Goal: Task Accomplishment & Management: Manage account settings

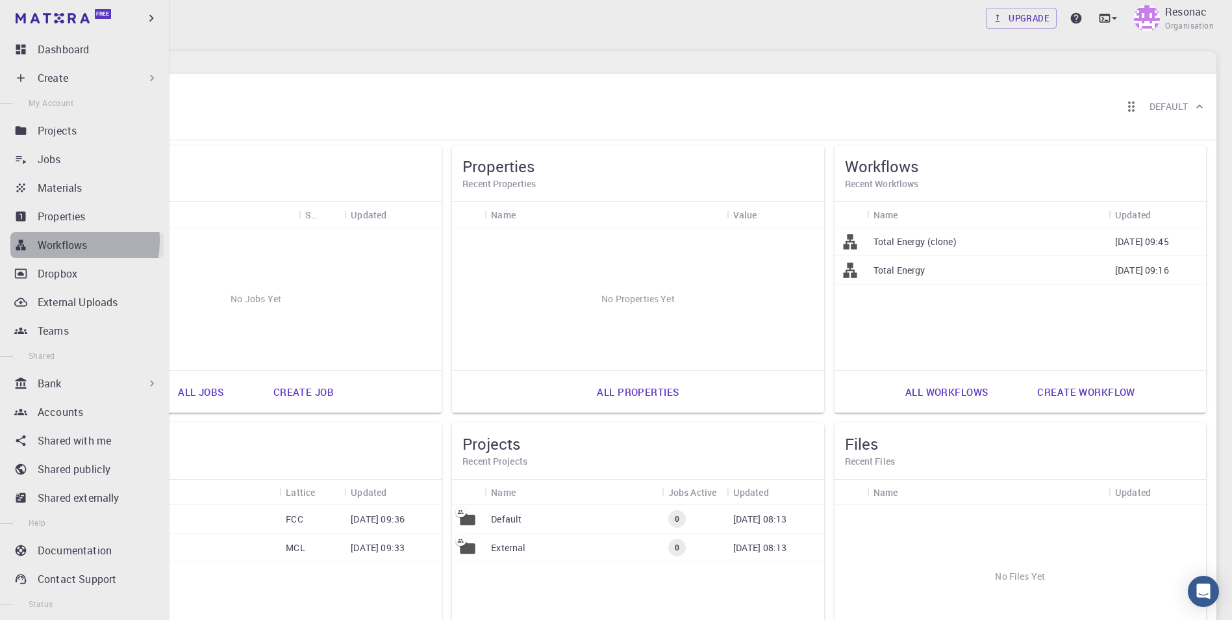
click at [58, 240] on p "Workflows" at bounding box center [62, 245] width 49 height 16
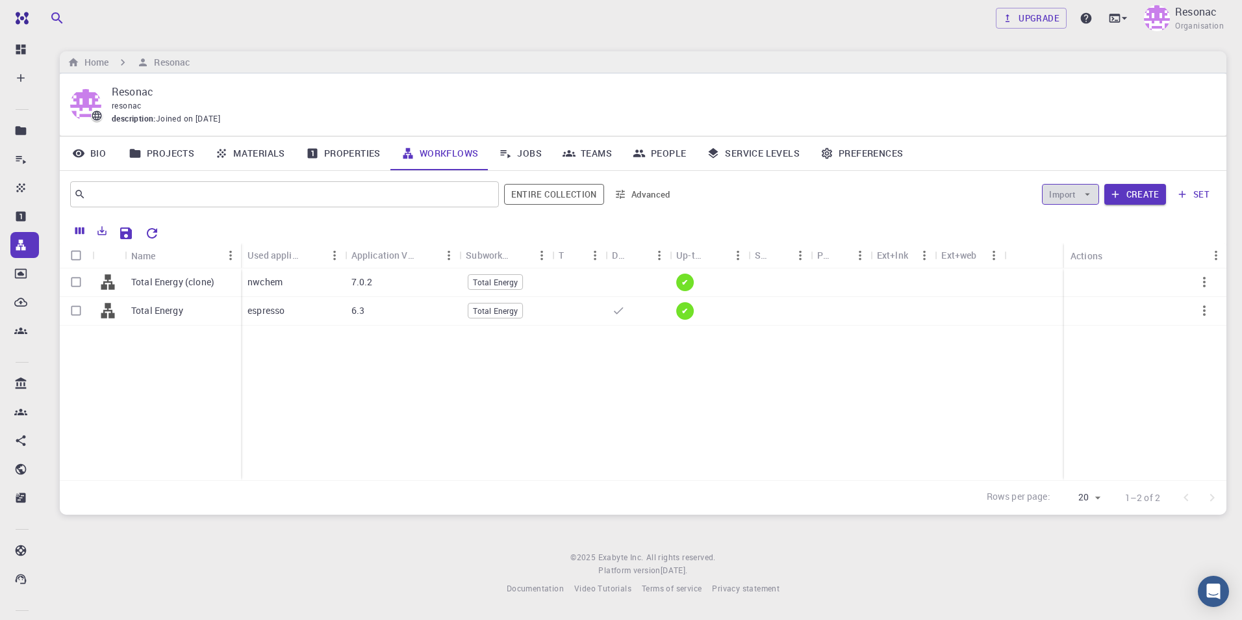
click at [1083, 193] on icon "button" at bounding box center [1088, 194] width 12 height 12
click at [1094, 221] on span "Import From Bank" at bounding box center [1110, 220] width 67 height 13
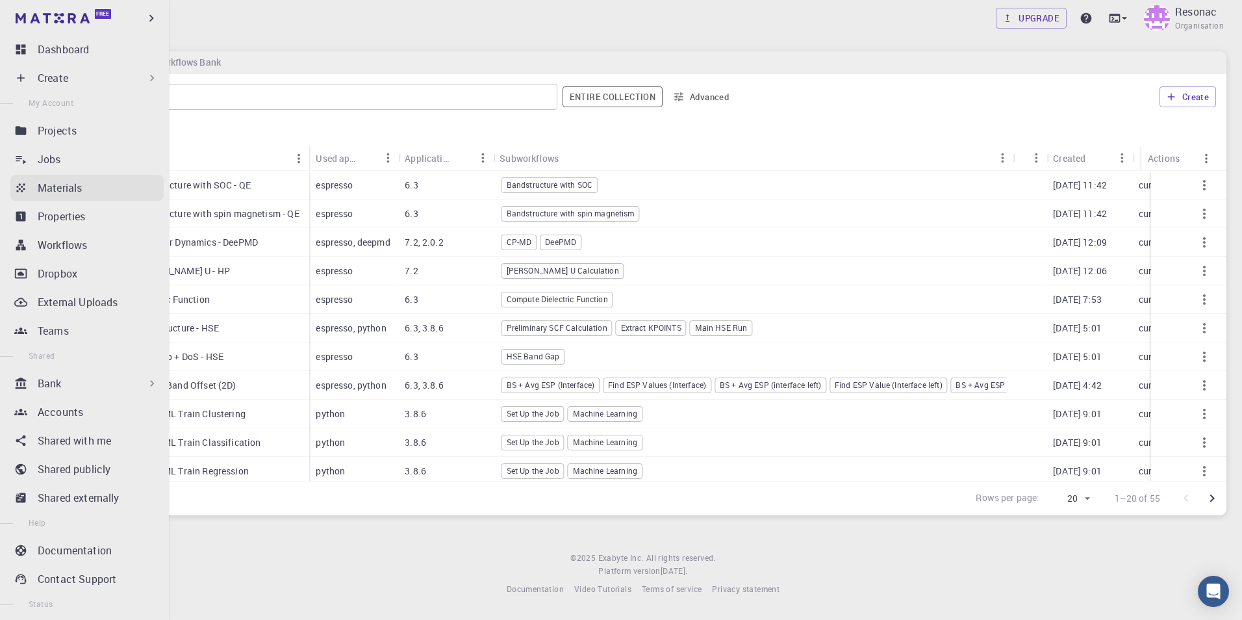
click at [21, 192] on icon at bounding box center [20, 187] width 13 height 13
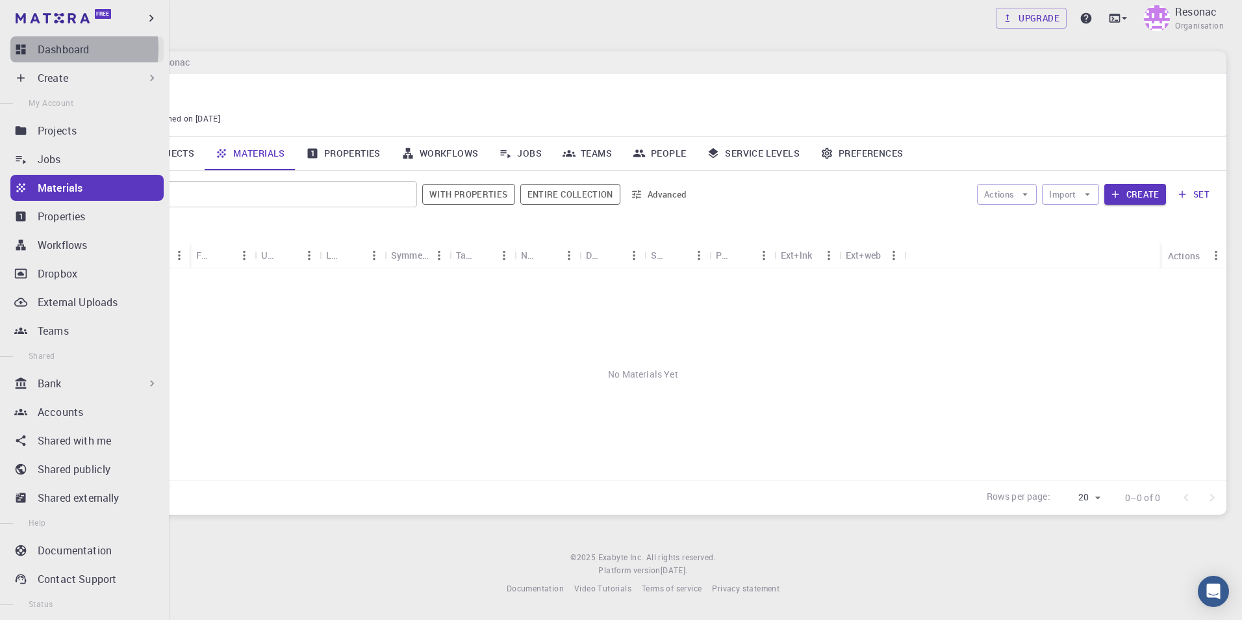
click at [49, 49] on p "Dashboard" at bounding box center [63, 50] width 51 height 16
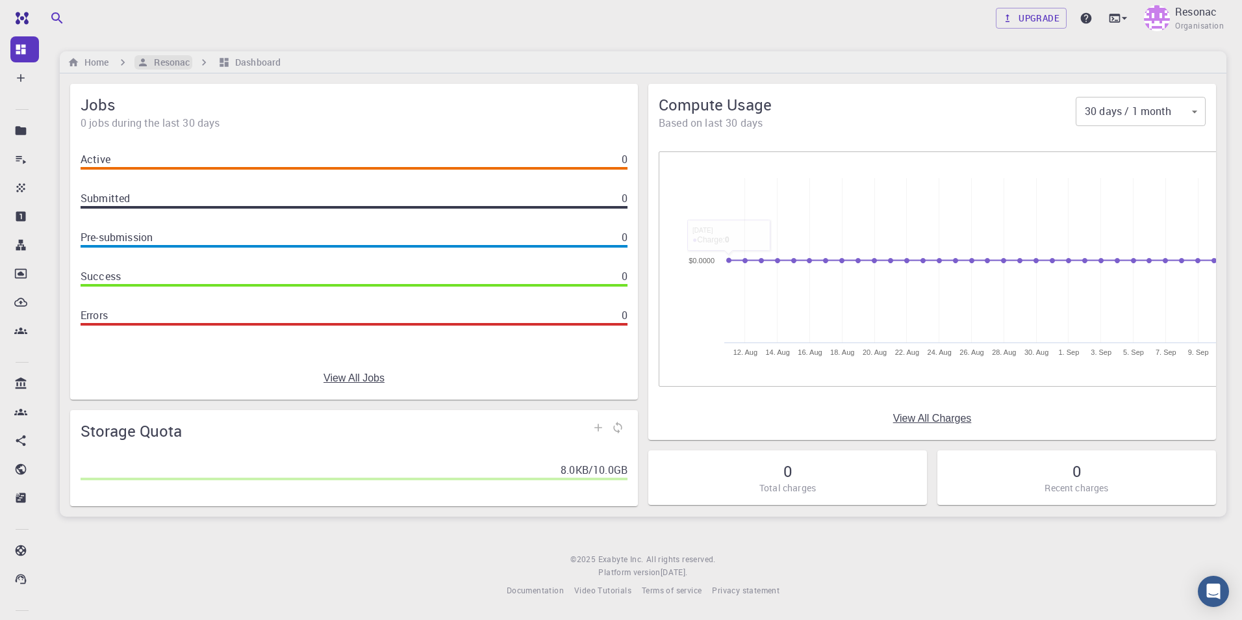
click at [173, 61] on h6 "Resonac" at bounding box center [169, 62] width 41 height 14
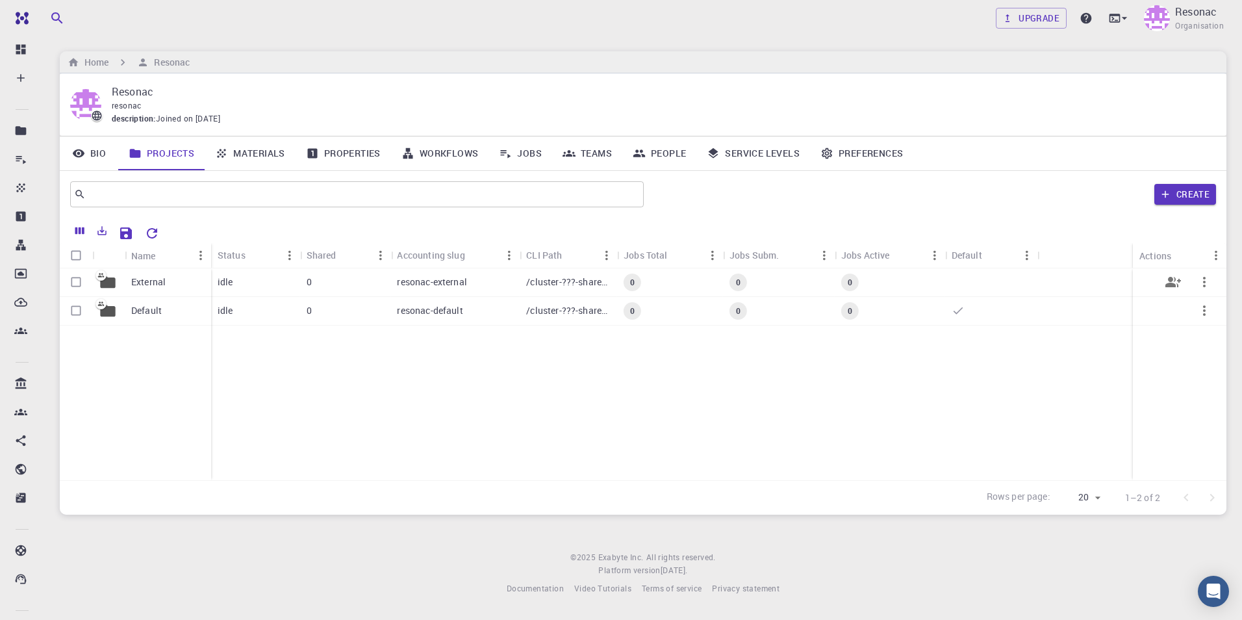
click at [147, 285] on p "External" at bounding box center [148, 281] width 34 height 13
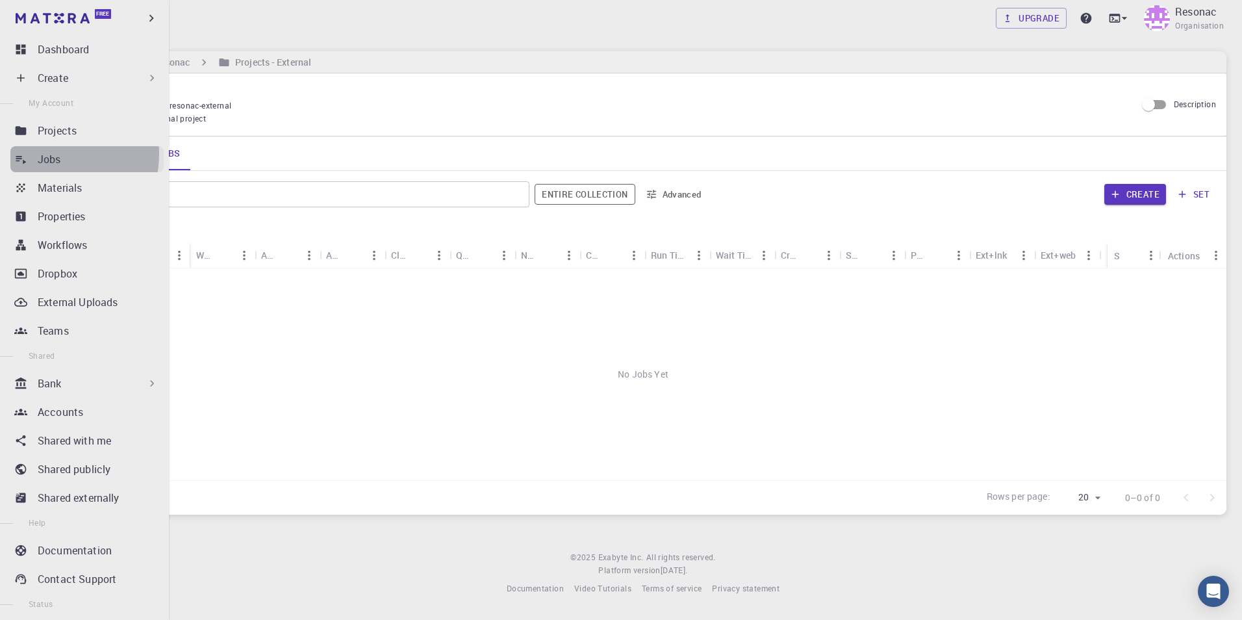
click at [44, 154] on p "Jobs" at bounding box center [49, 159] width 23 height 16
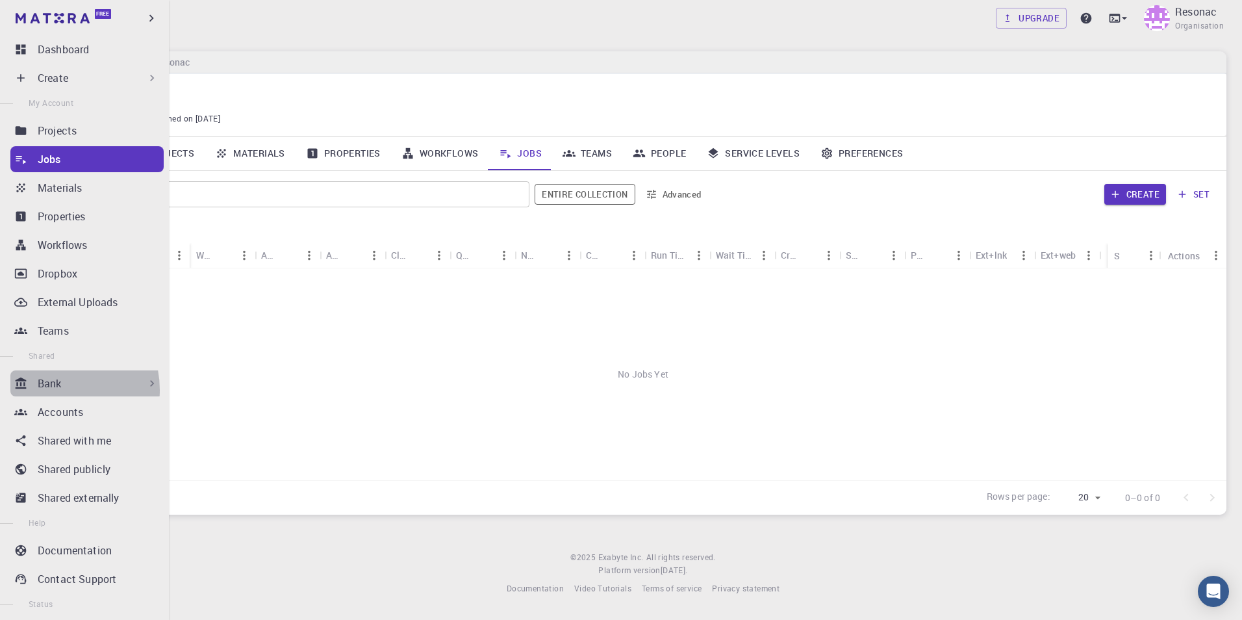
click at [53, 390] on p "Bank" at bounding box center [50, 383] width 24 height 16
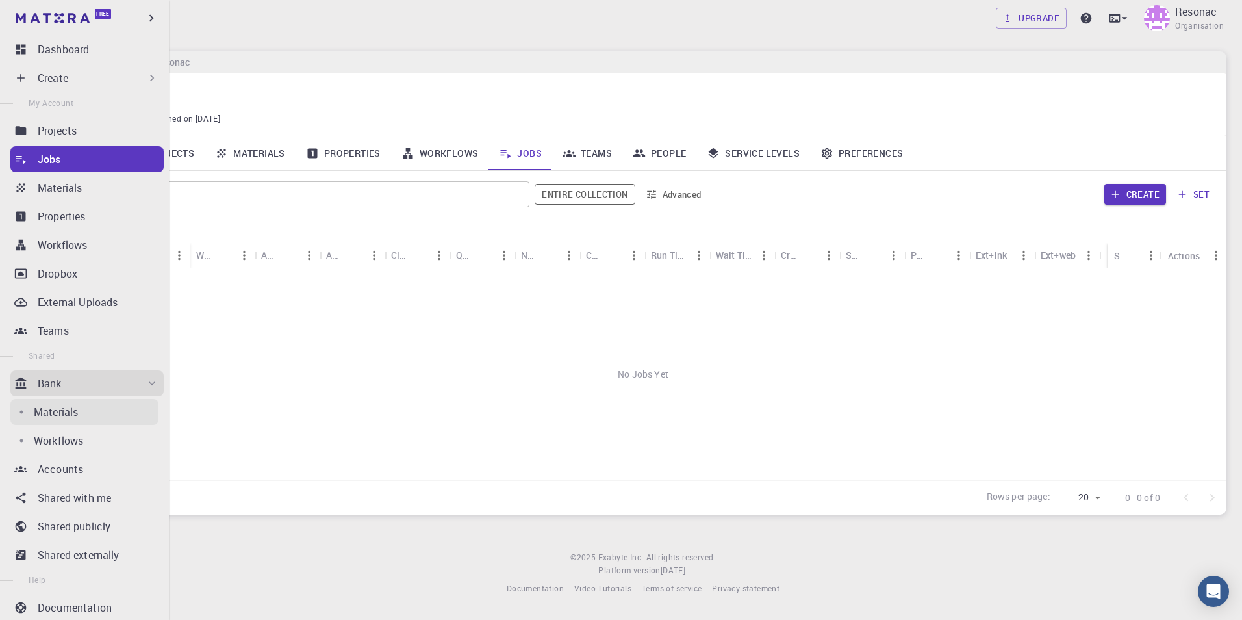
click at [60, 414] on p "Materials" at bounding box center [56, 412] width 44 height 16
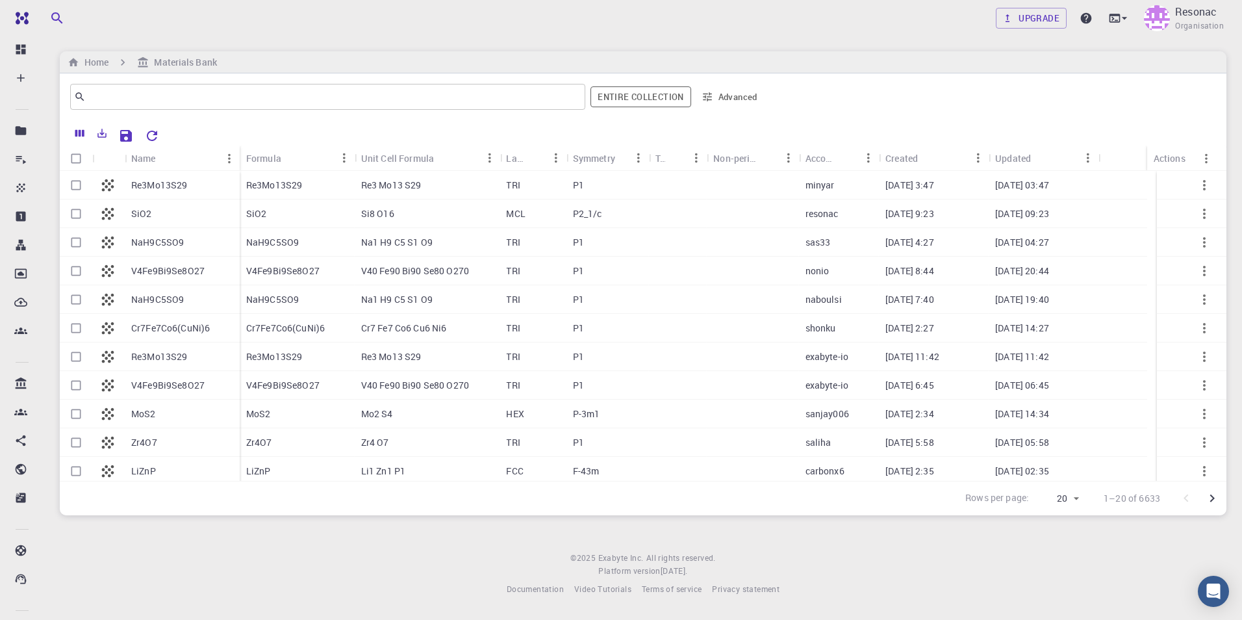
click at [155, 212] on div "SiO2" at bounding box center [182, 213] width 115 height 29
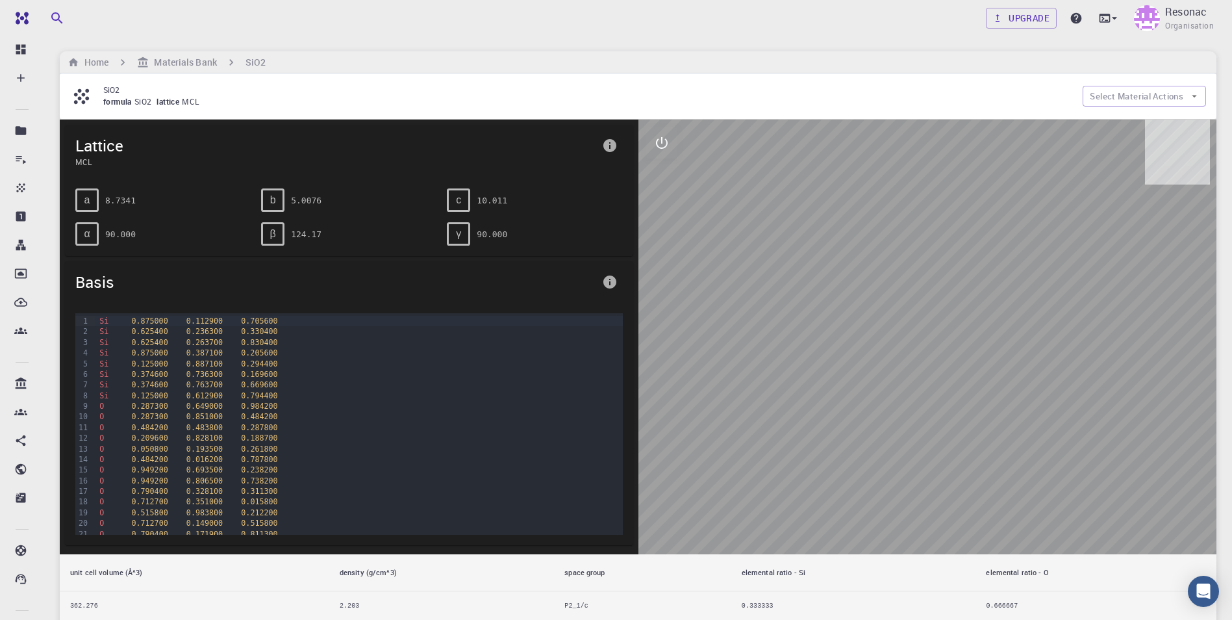
drag, startPoint x: 798, startPoint y: 216, endPoint x: 830, endPoint y: 184, distance: 45.9
click at [829, 184] on div at bounding box center [928, 337] width 579 height 435
drag, startPoint x: 821, startPoint y: 259, endPoint x: 904, endPoint y: 207, distance: 98.0
click at [904, 207] on div at bounding box center [928, 337] width 579 height 435
click at [663, 148] on icon "interactive" at bounding box center [662, 143] width 12 height 12
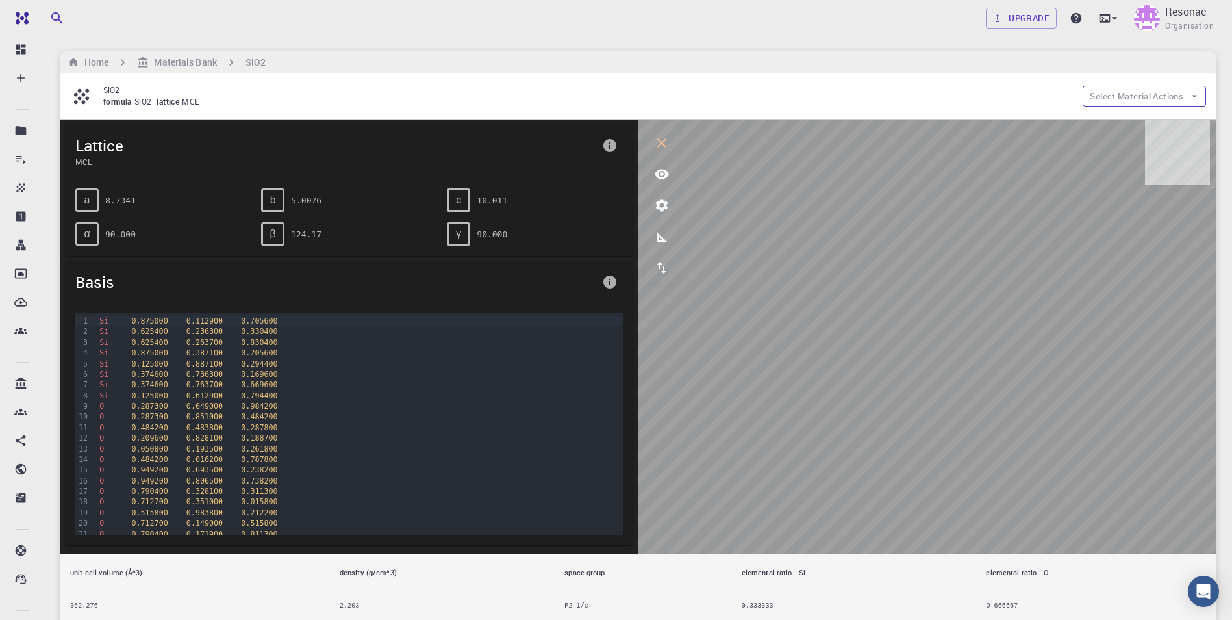
drag, startPoint x: 673, startPoint y: 271, endPoint x: 1122, endPoint y: 94, distance: 483.2
click at [1122, 94] on button "Select Material Actions" at bounding box center [1144, 96] width 123 height 21
click at [902, 86] on p "SiO2" at bounding box center [587, 90] width 969 height 12
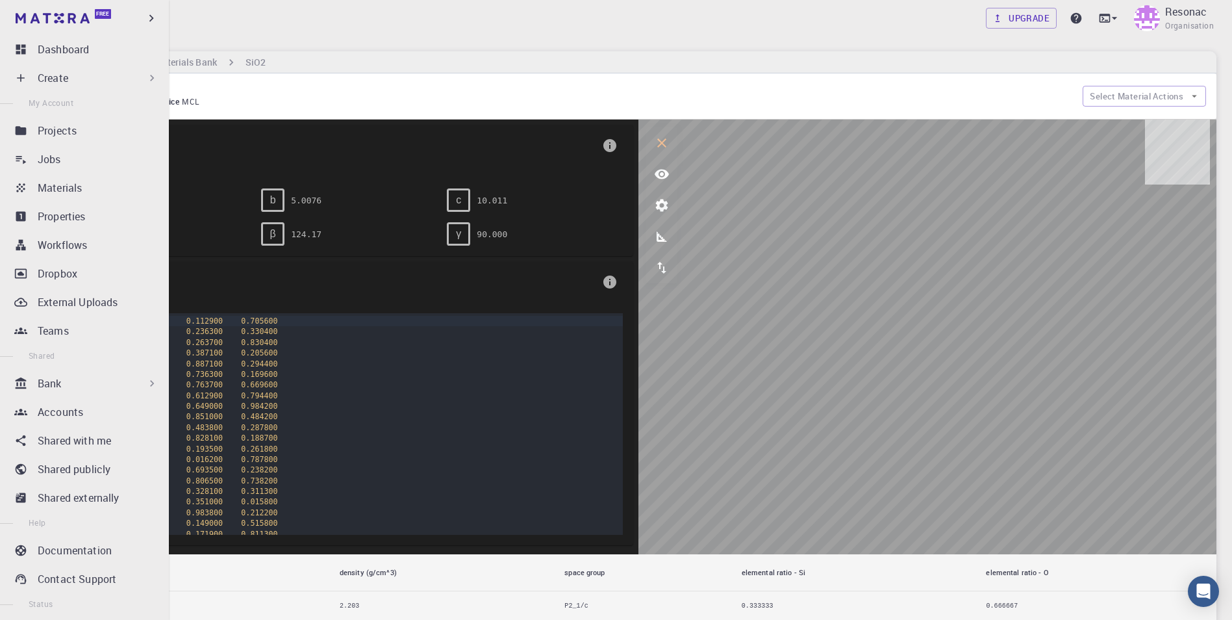
click at [68, 80] on p "Create" at bounding box center [53, 78] width 31 height 16
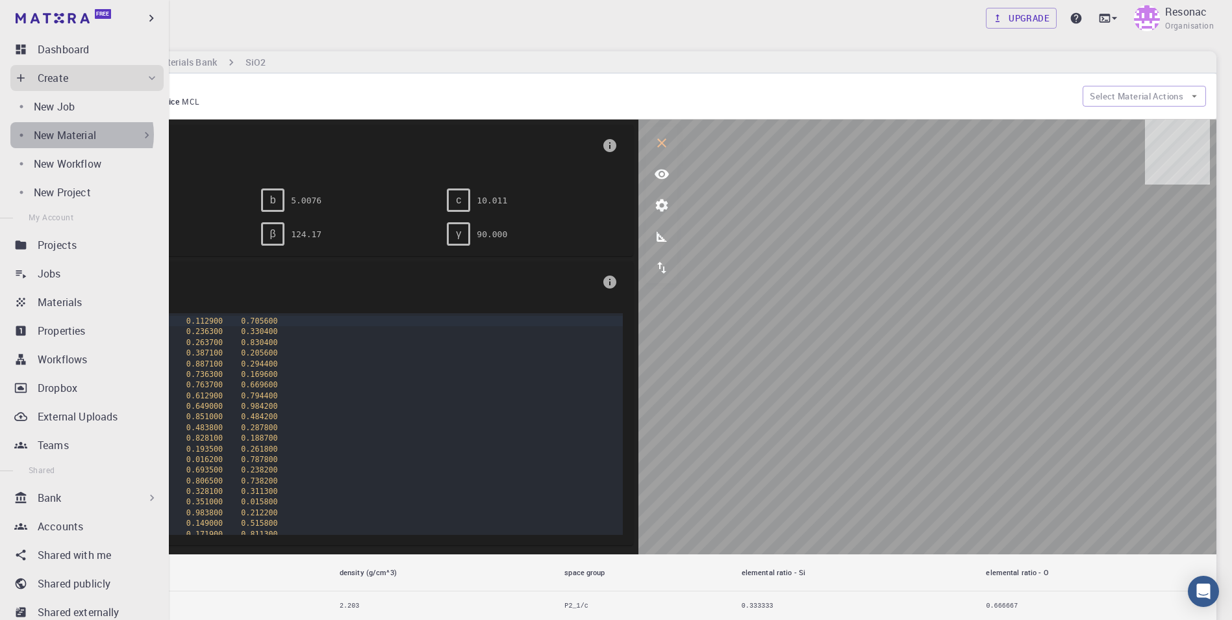
click at [81, 134] on p "New Material" at bounding box center [65, 135] width 62 height 16
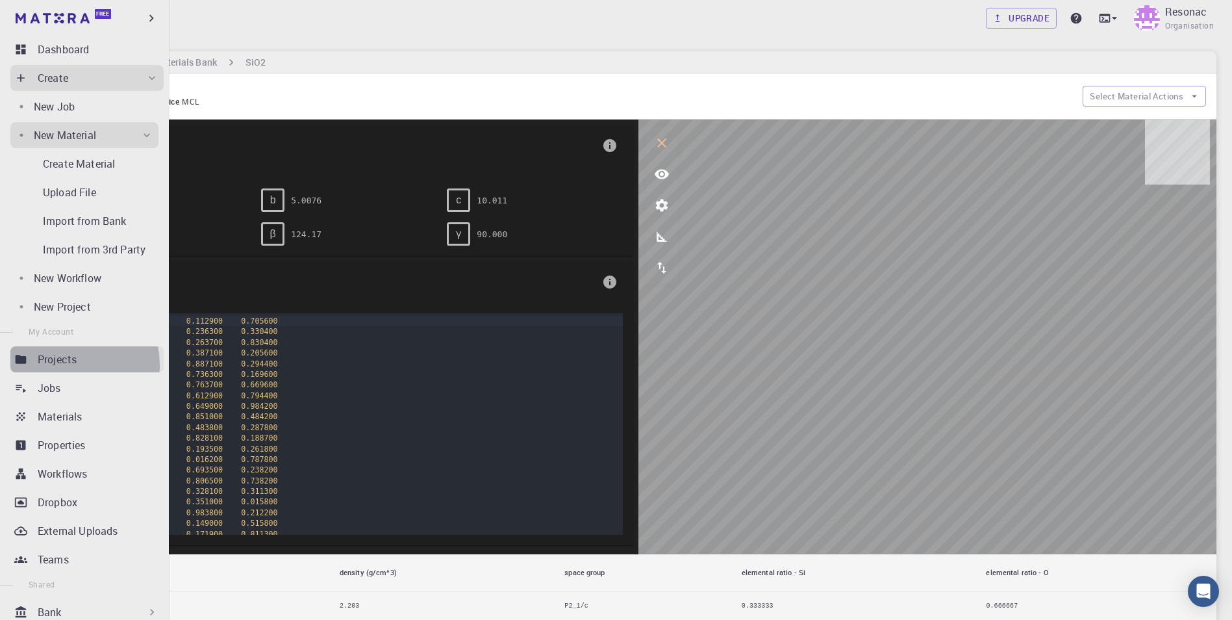
click at [60, 366] on p "Projects" at bounding box center [57, 359] width 39 height 16
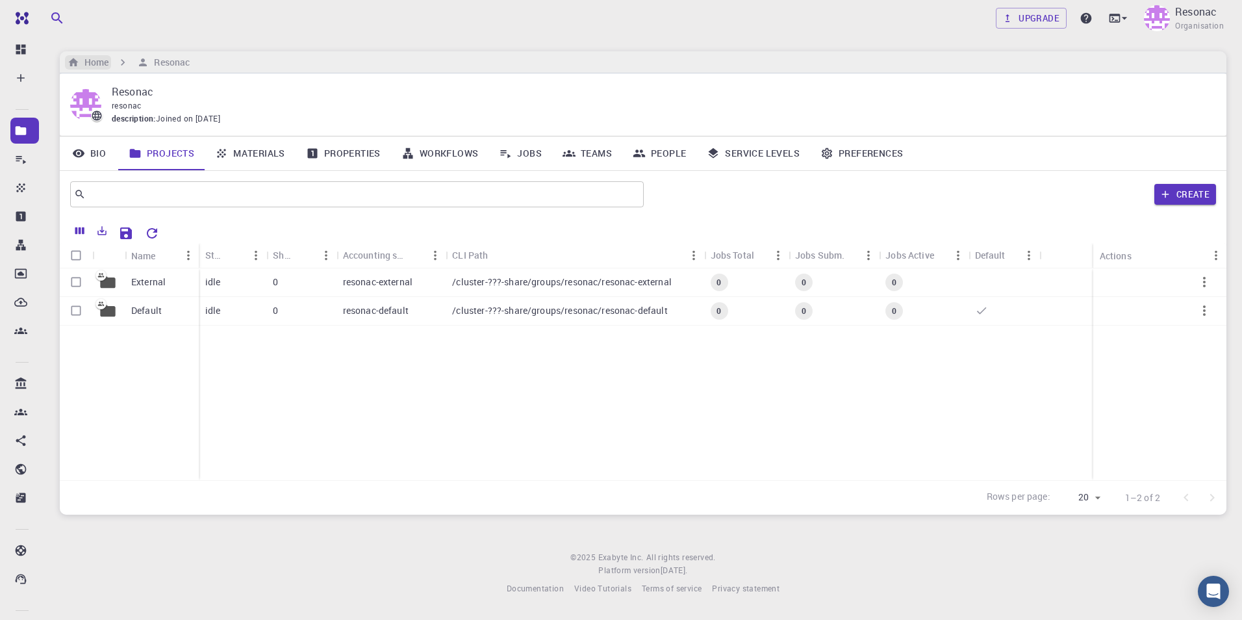
click at [94, 58] on h6 "Home" at bounding box center [93, 62] width 29 height 14
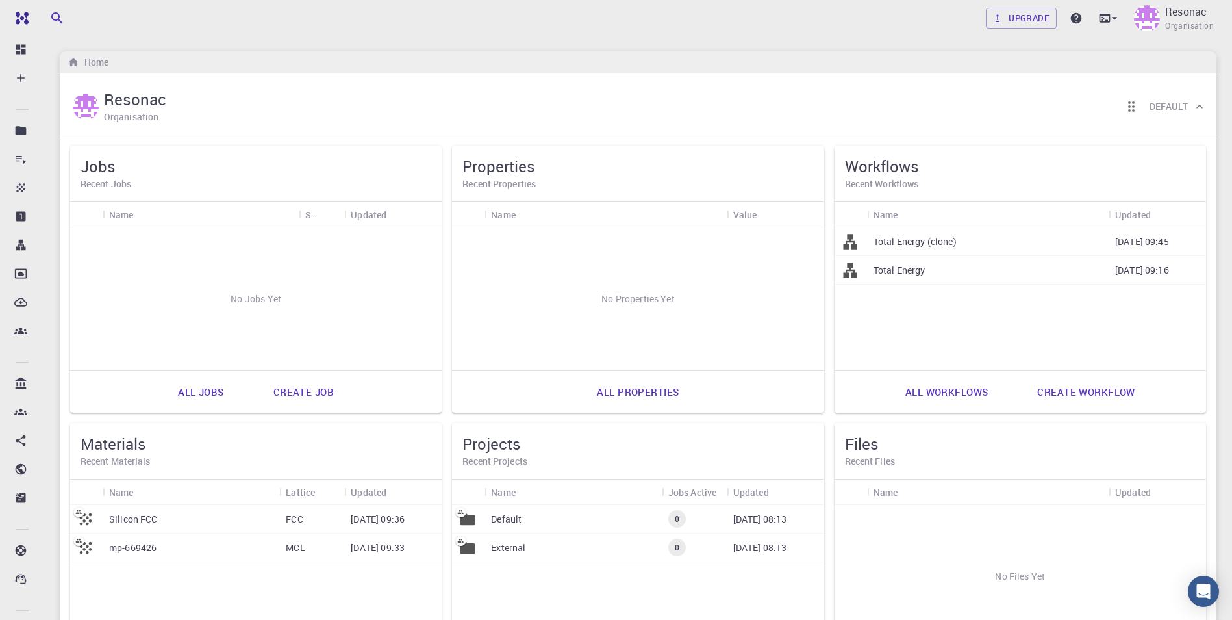
click at [632, 26] on div "Upgrade Resonac Organisation" at bounding box center [638, 18] width 1188 height 34
click at [139, 520] on p "Silicon FCC" at bounding box center [133, 518] width 49 height 13
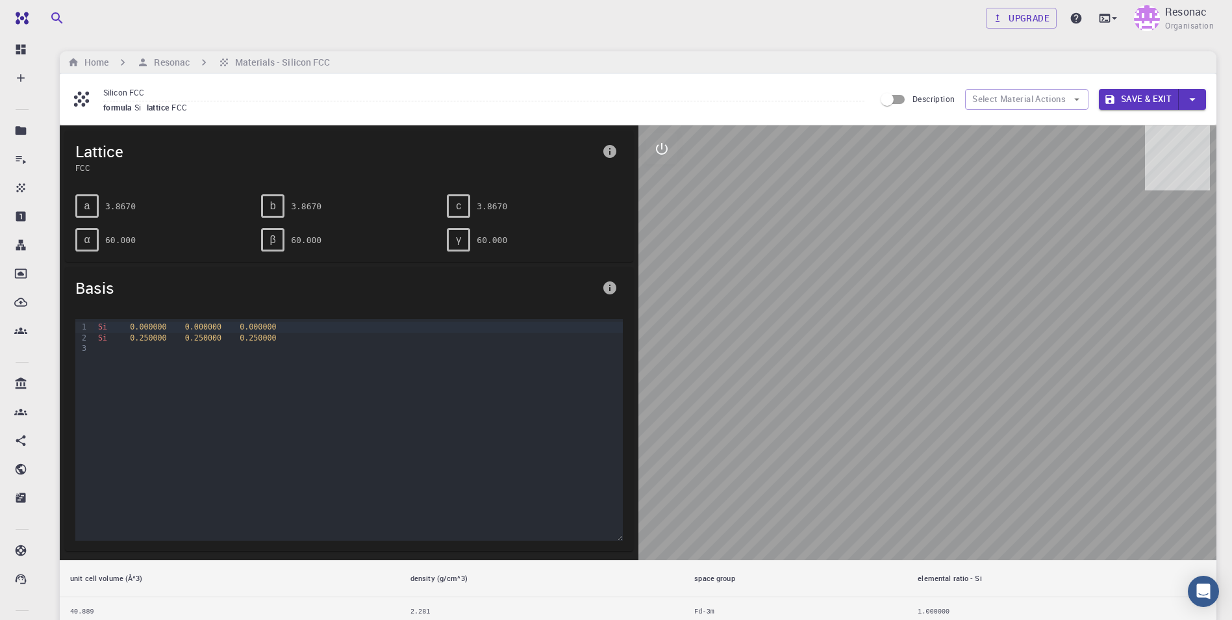
drag, startPoint x: 842, startPoint y: 239, endPoint x: 855, endPoint y: 310, distance: 72.6
drag, startPoint x: 855, startPoint y: 310, endPoint x: 801, endPoint y: 299, distance: 55.8
click at [801, 299] on div at bounding box center [928, 342] width 579 height 435
drag, startPoint x: 787, startPoint y: 331, endPoint x: 843, endPoint y: 277, distance: 77.6
click at [845, 277] on div at bounding box center [928, 342] width 579 height 435
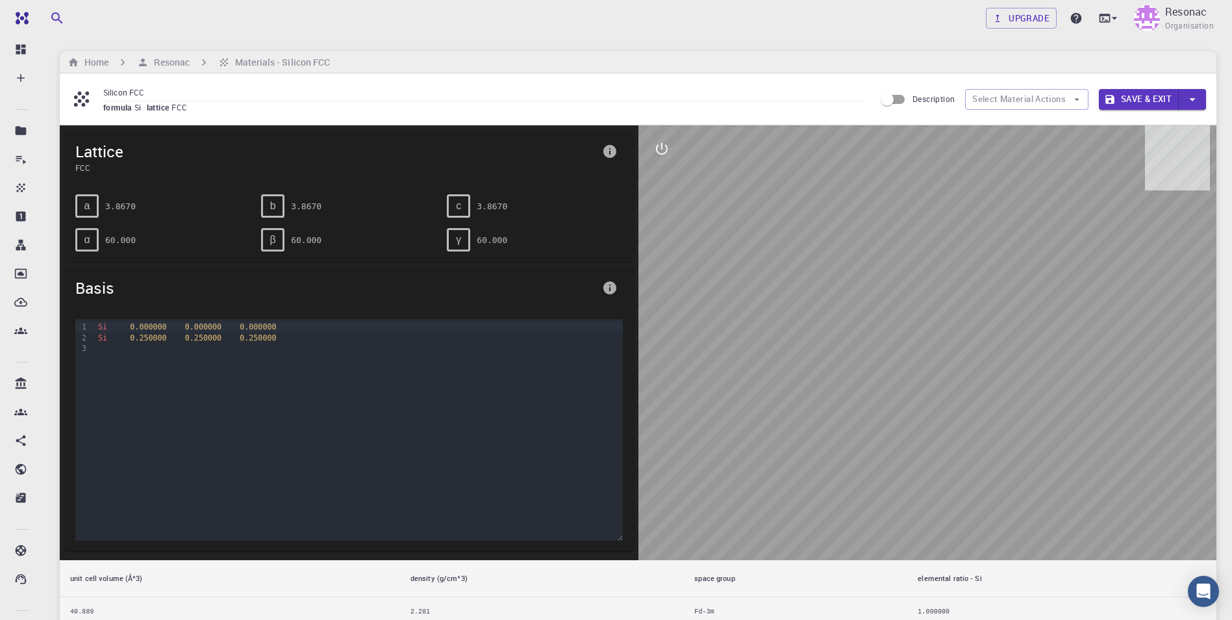
drag, startPoint x: 794, startPoint y: 307, endPoint x: 835, endPoint y: 259, distance: 63.2
click at [668, 145] on icon "interactive" at bounding box center [662, 149] width 16 height 16
click at [661, 185] on icon "view" at bounding box center [662, 180] width 16 height 16
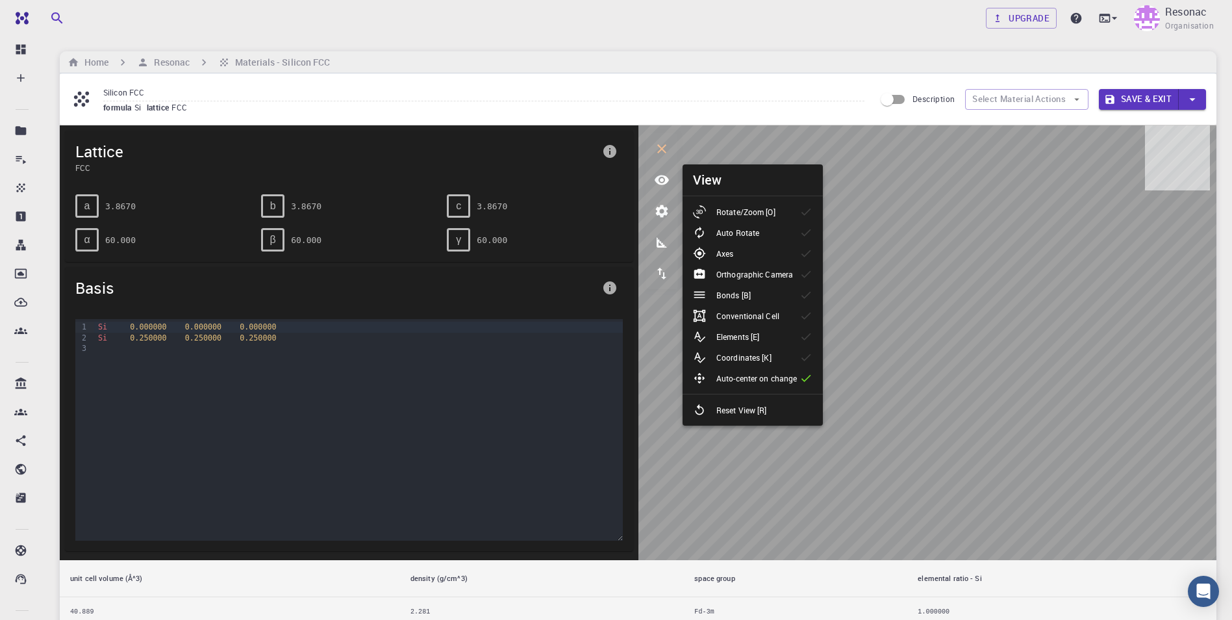
drag, startPoint x: 787, startPoint y: 319, endPoint x: 802, endPoint y: 205, distance: 115.4
click at [802, 205] on ul "Rotate/Zoom [O] Auto Rotate Axes Orthographic Camera Bonds [B] Conventional Cel…" at bounding box center [753, 310] width 140 height 229
click at [748, 411] on p "Reset View [R]" at bounding box center [741, 410] width 51 height 12
click at [666, 210] on icon "parameters" at bounding box center [661, 211] width 12 height 12
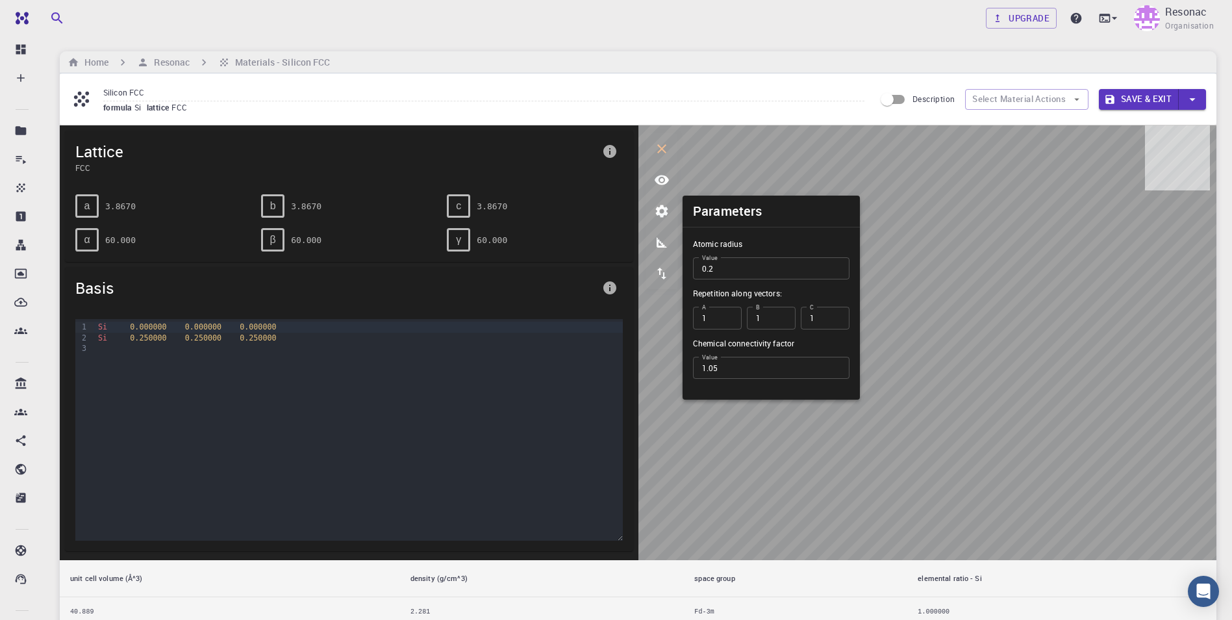
click at [681, 103] on div "formula Si lattice FCC" at bounding box center [483, 107] width 761 height 13
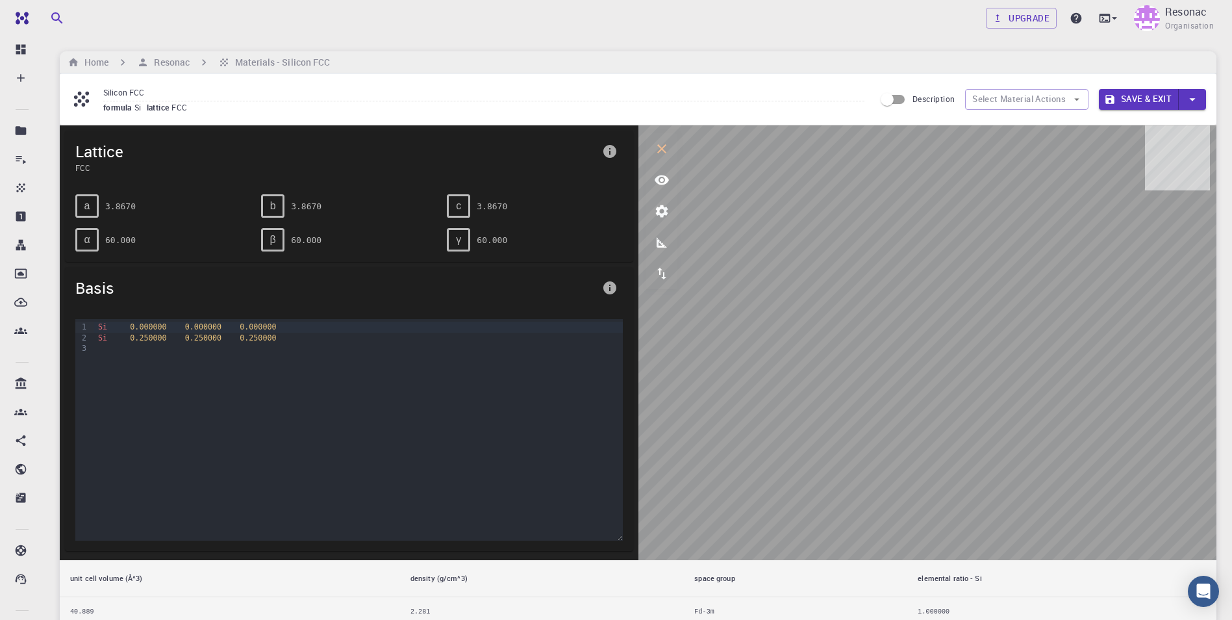
click at [1190, 98] on icon "button" at bounding box center [1192, 99] width 6 height 3
click at [1190, 98] on div at bounding box center [616, 310] width 1232 height 620
click at [121, 235] on pre "60.000" at bounding box center [120, 240] width 31 height 23
click at [194, 334] on span "0.250000" at bounding box center [203, 337] width 36 height 9
click at [193, 342] on div "Si 0.250000 0.250000 0.250000" at bounding box center [358, 338] width 528 height 10
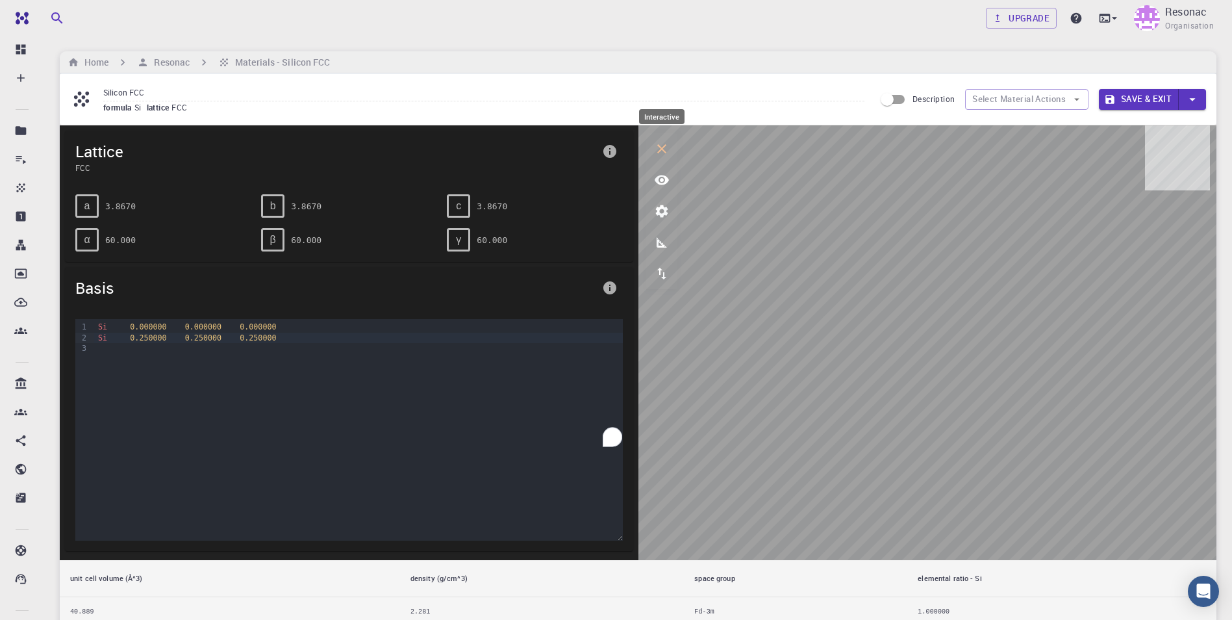
click at [666, 145] on icon "interactive" at bounding box center [662, 149] width 16 height 16
drag, startPoint x: 664, startPoint y: 147, endPoint x: 967, endPoint y: 203, distance: 307.7
click at [951, 203] on div at bounding box center [928, 342] width 579 height 435
drag, startPoint x: 974, startPoint y: 202, endPoint x: 794, endPoint y: 290, distance: 199.9
click at [832, 282] on div at bounding box center [928, 342] width 579 height 435
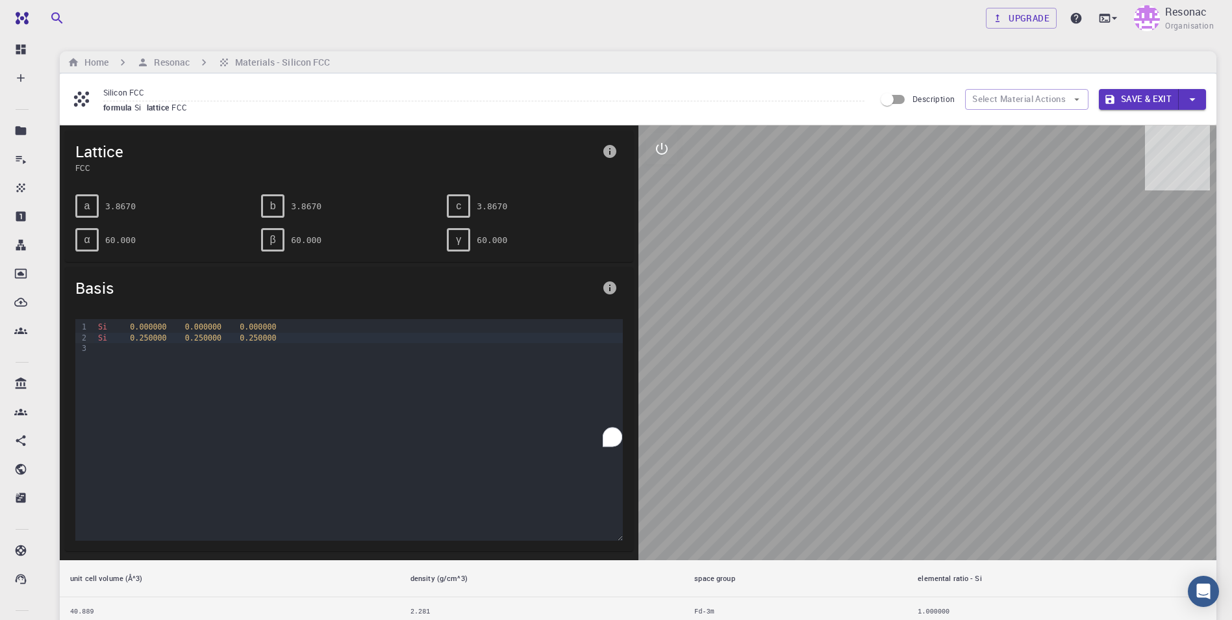
scroll to position [16, 0]
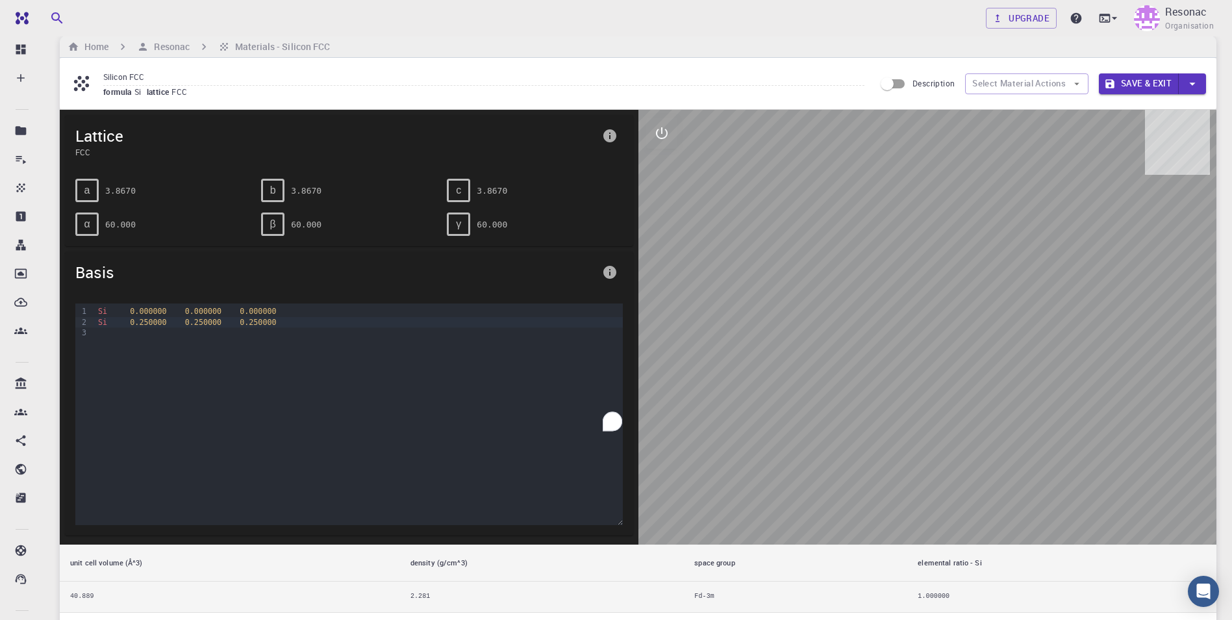
drag, startPoint x: 757, startPoint y: 337, endPoint x: 832, endPoint y: 302, distance: 83.1
drag, startPoint x: 850, startPoint y: 326, endPoint x: 943, endPoint y: 386, distance: 110.4
click at [905, 303] on div at bounding box center [928, 327] width 579 height 435
drag, startPoint x: 959, startPoint y: 378, endPoint x: 968, endPoint y: 346, distance: 33.7
click at [968, 346] on div at bounding box center [928, 327] width 579 height 435
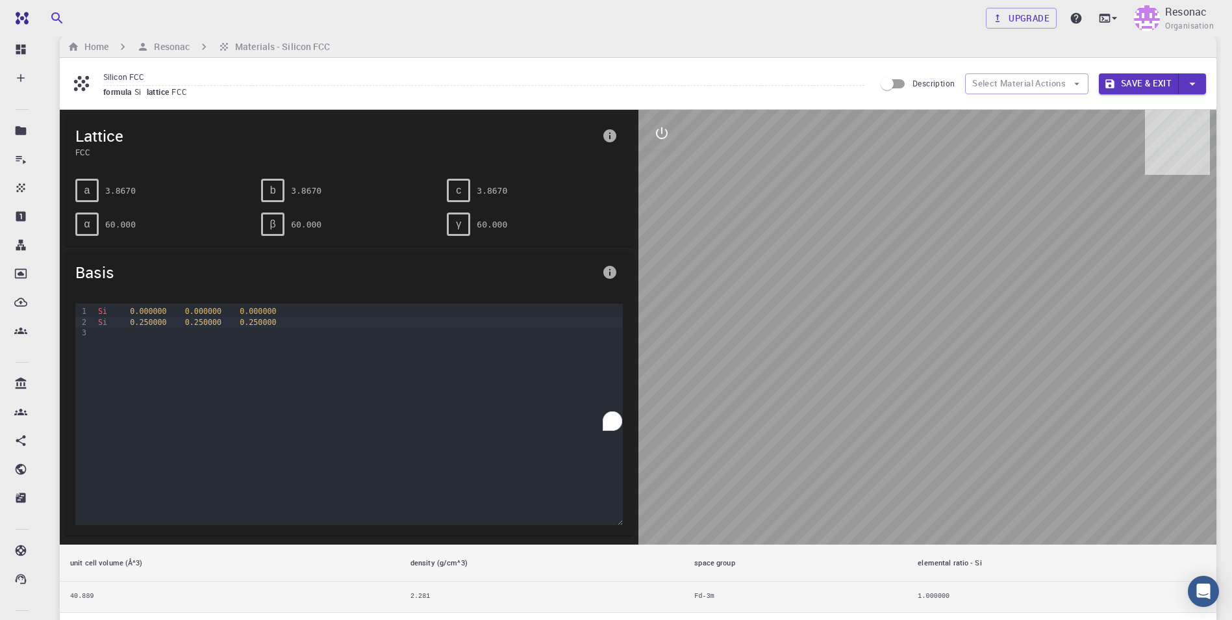
click at [961, 416] on div at bounding box center [928, 327] width 579 height 435
drag, startPoint x: 961, startPoint y: 416, endPoint x: 995, endPoint y: 511, distance: 101.3
click at [995, 511] on div at bounding box center [928, 327] width 579 height 435
click at [663, 133] on icon "interactive" at bounding box center [662, 133] width 16 height 16
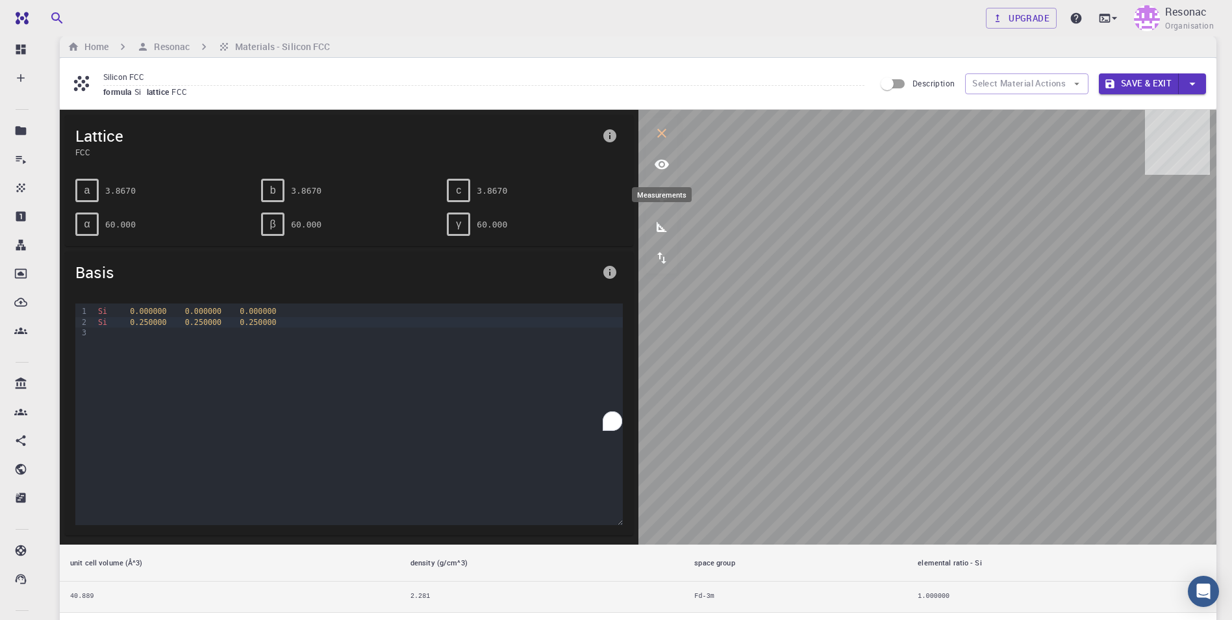
click at [662, 224] on icon "measurements" at bounding box center [662, 227] width 16 height 16
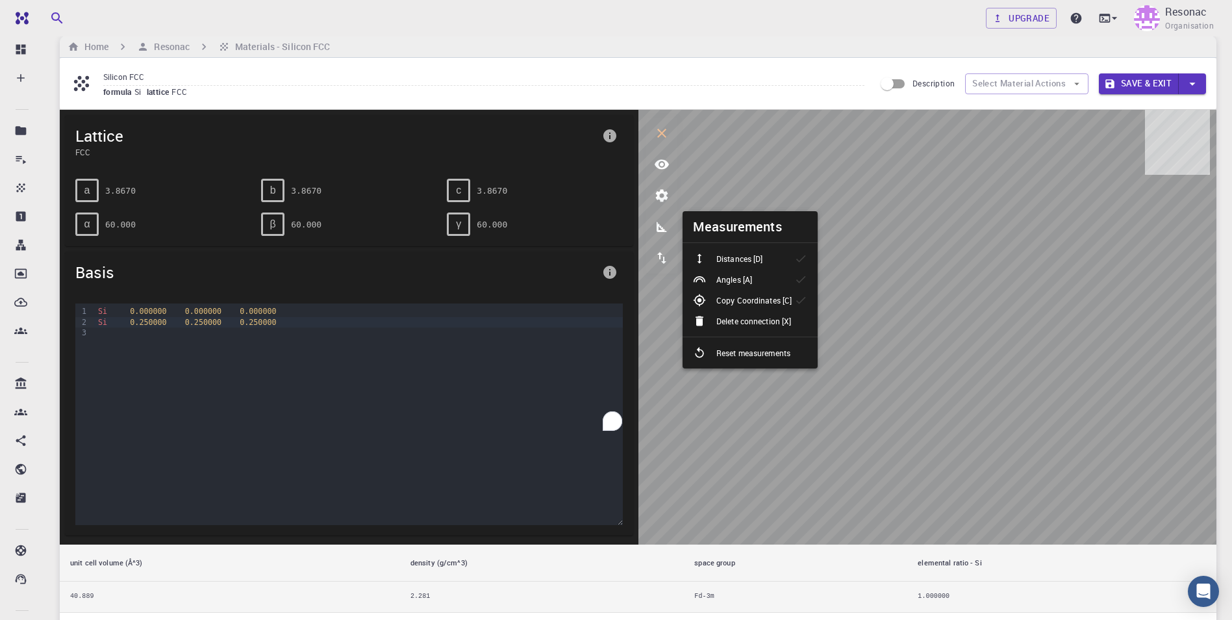
click at [744, 262] on p "Distances [D]" at bounding box center [739, 259] width 46 height 12
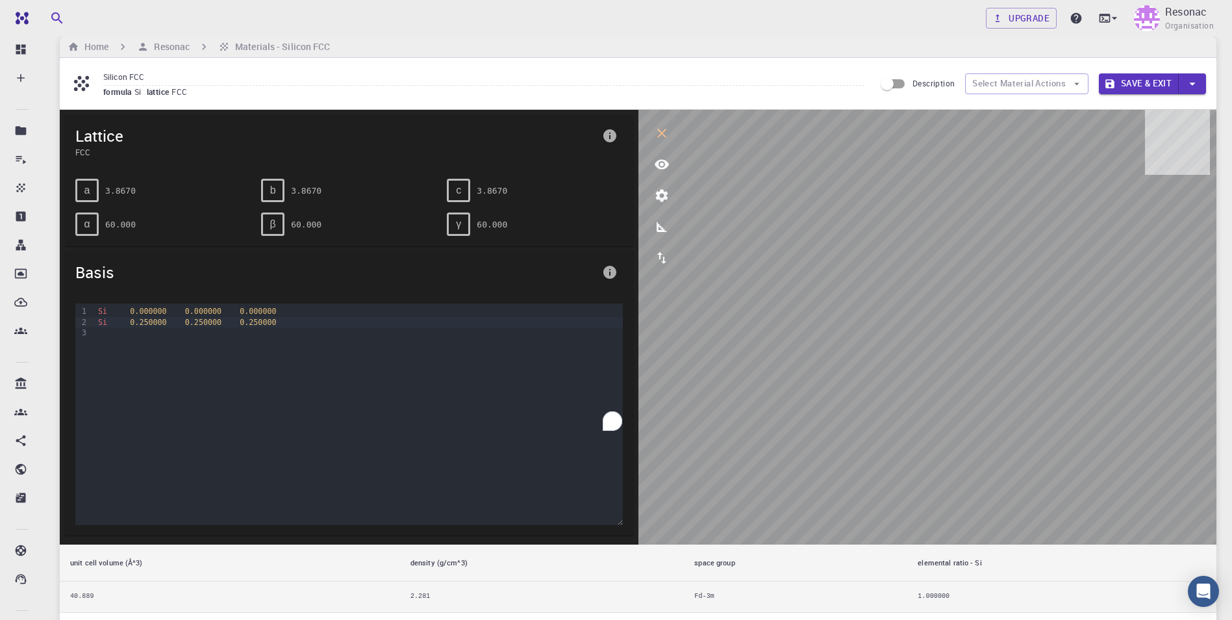
click at [663, 193] on icon "parameters" at bounding box center [661, 196] width 12 height 12
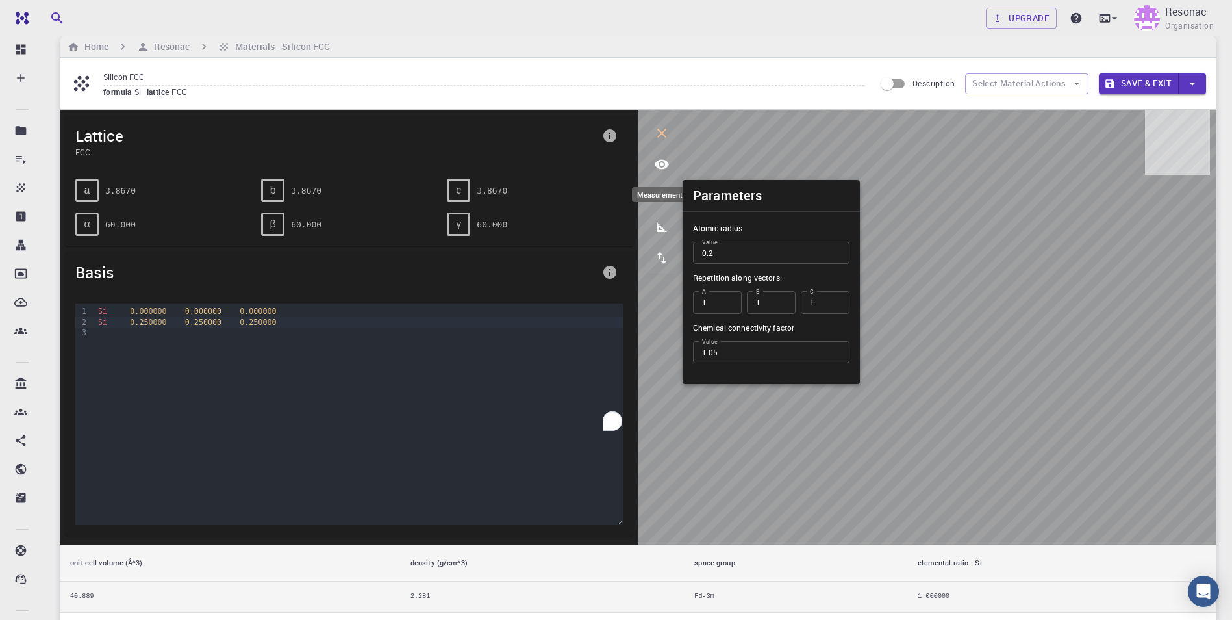
click at [668, 218] on button "measurements" at bounding box center [661, 226] width 31 height 31
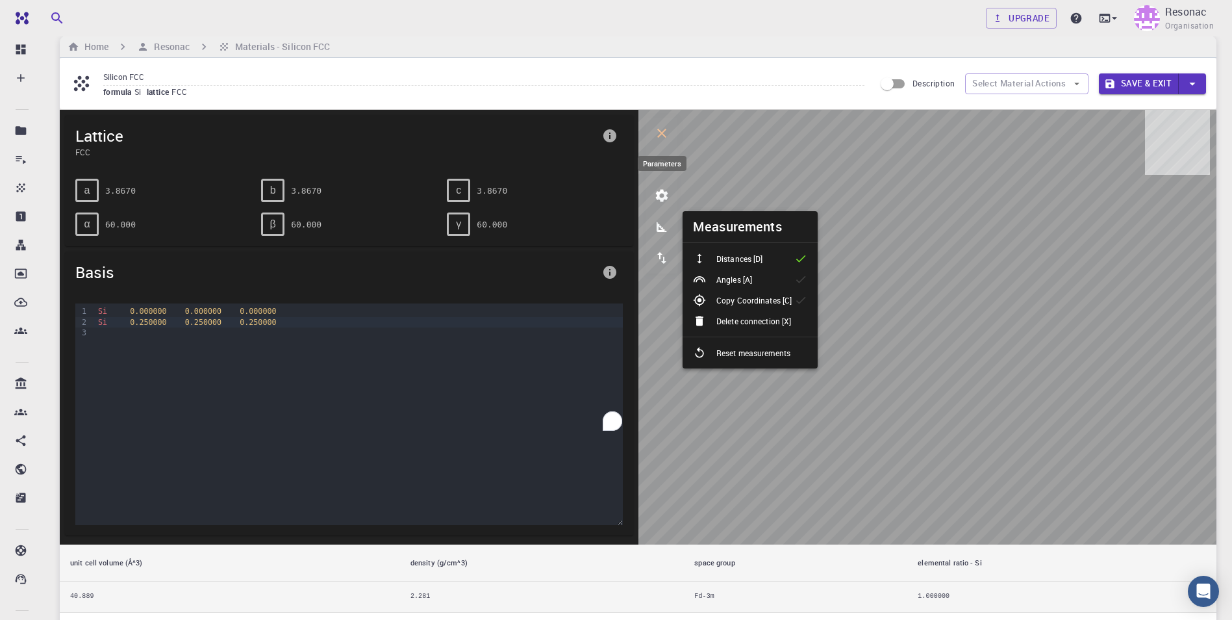
click at [666, 188] on icon "parameters" at bounding box center [662, 196] width 16 height 16
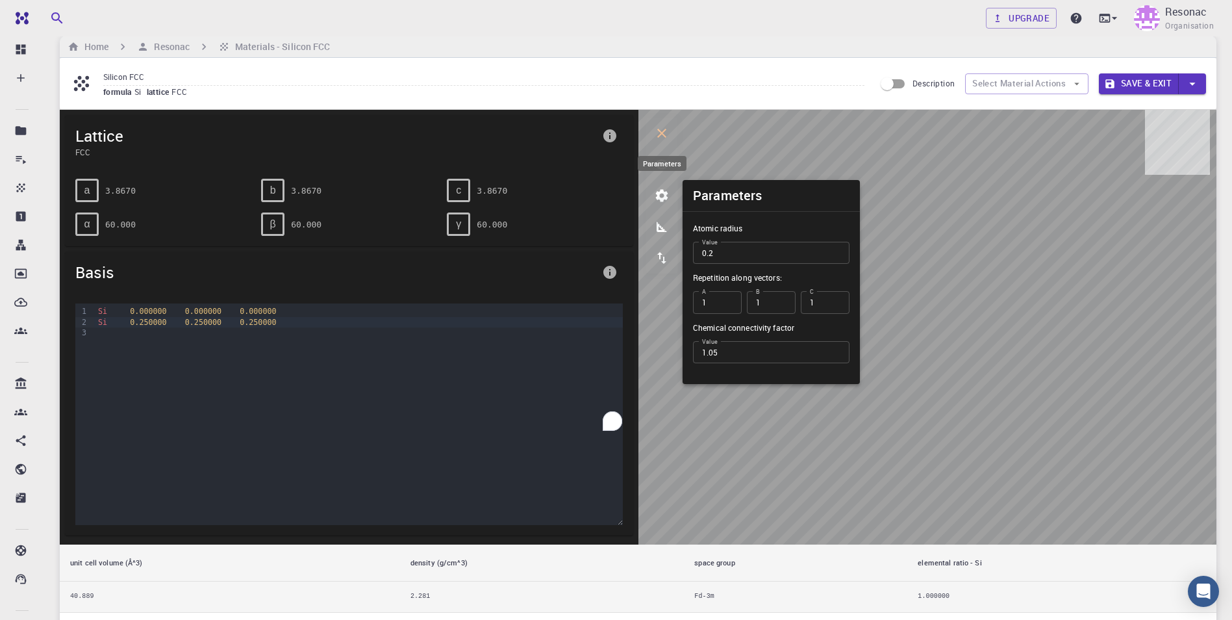
click at [665, 188] on icon "parameters" at bounding box center [662, 196] width 16 height 16
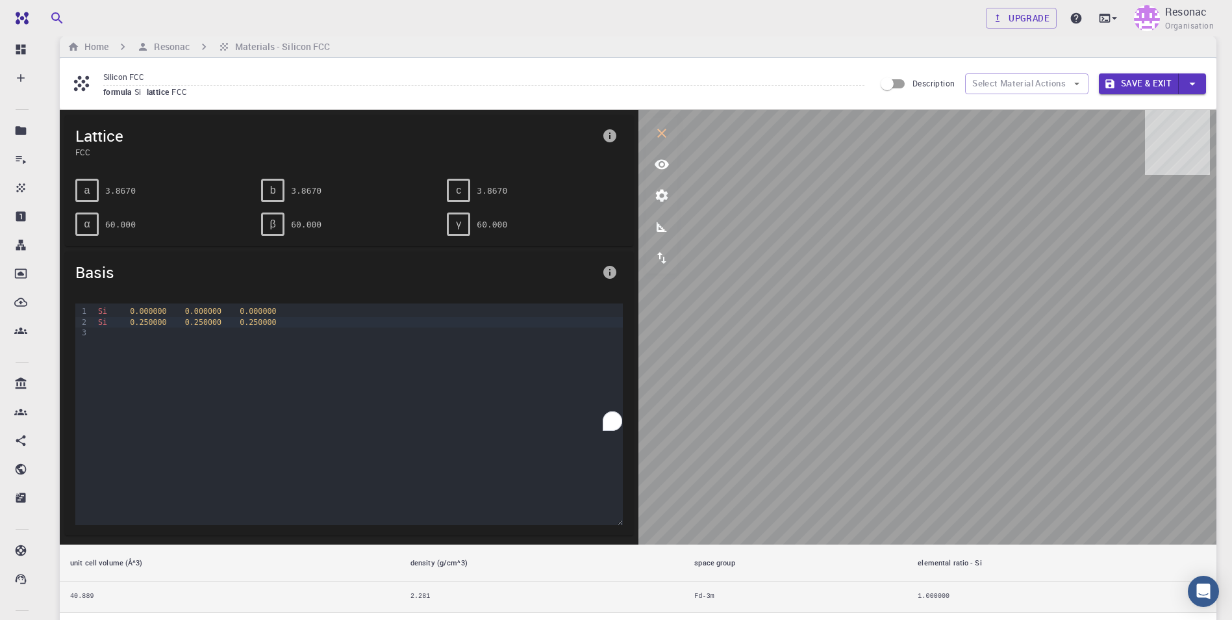
click at [661, 166] on icon "view" at bounding box center [662, 165] width 16 height 16
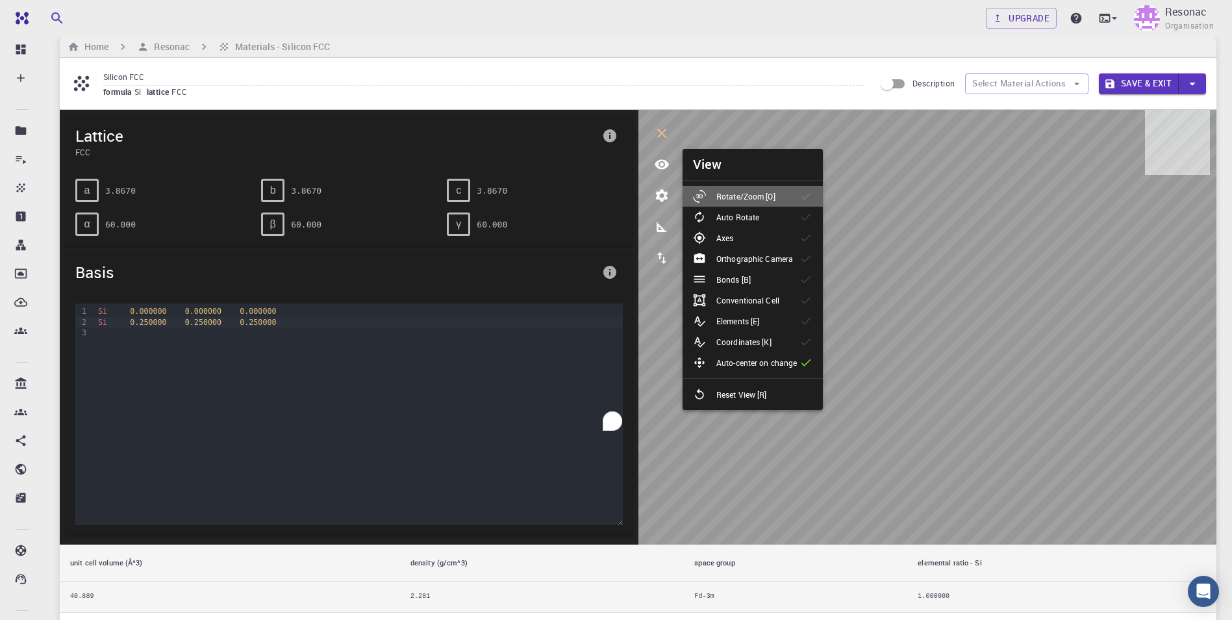
click at [753, 197] on p "Rotate/Zoom [O]" at bounding box center [745, 196] width 59 height 12
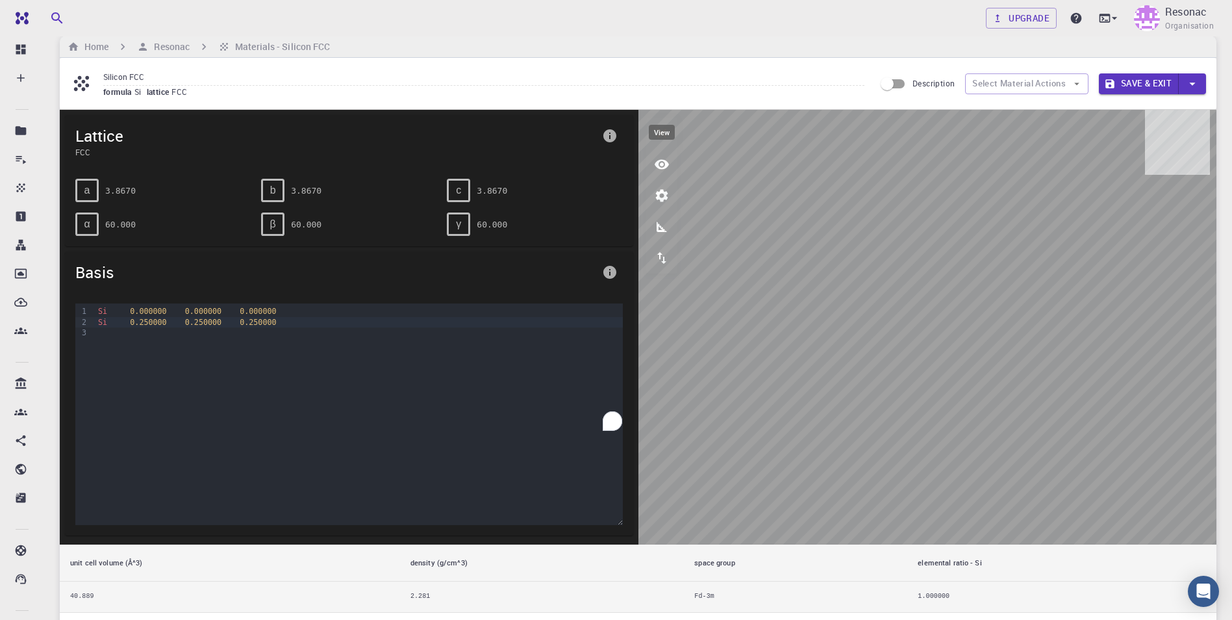
click at [663, 171] on icon "view" at bounding box center [662, 165] width 16 height 16
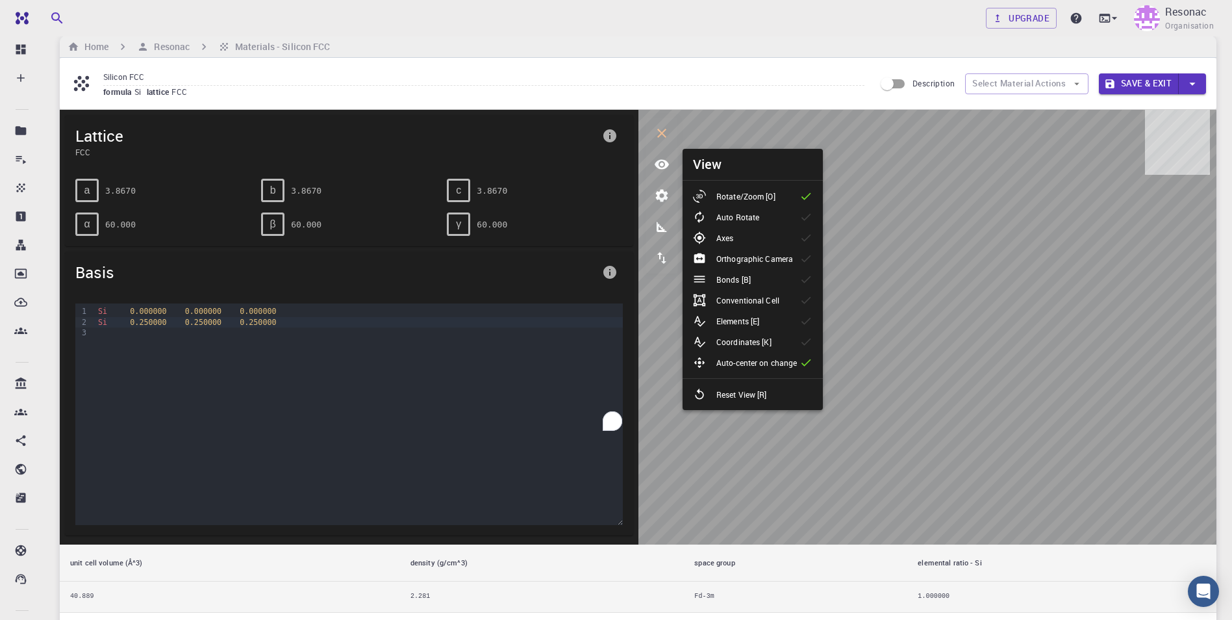
click at [734, 217] on p "Auto Rotate" at bounding box center [737, 217] width 43 height 12
click at [739, 215] on p "Auto Rotate" at bounding box center [737, 217] width 43 height 12
click at [723, 239] on p "Axes" at bounding box center [724, 238] width 17 height 12
click at [740, 261] on p "Orthographic Camera" at bounding box center [754, 259] width 77 height 12
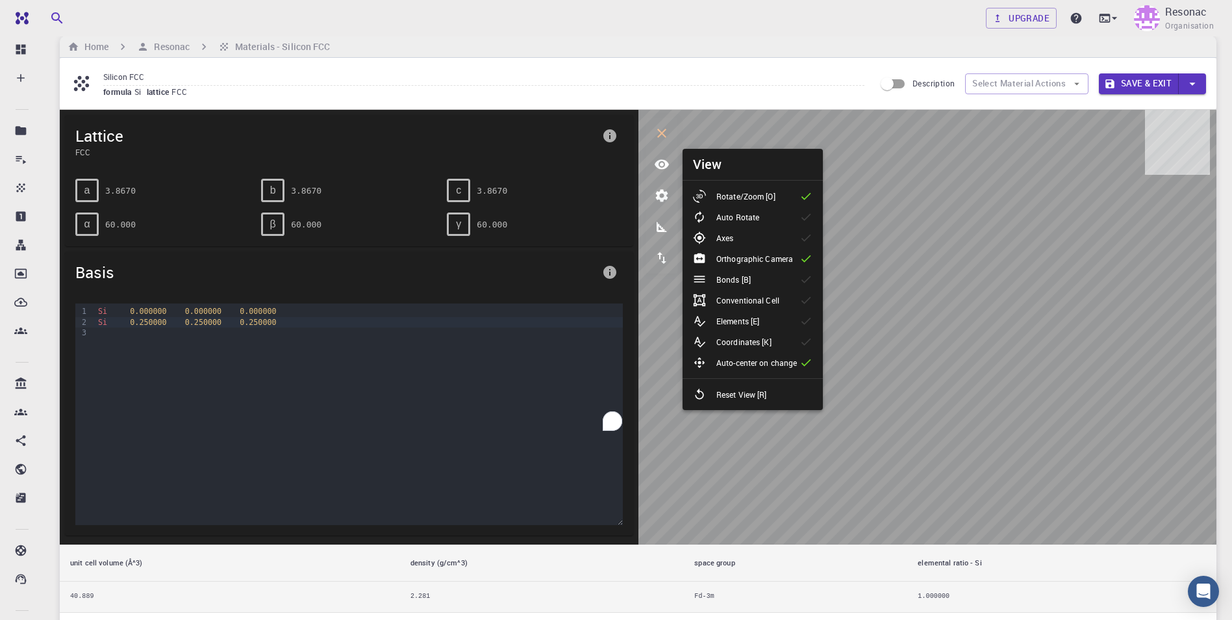
click at [740, 261] on p "Orthographic Camera" at bounding box center [754, 259] width 77 height 12
click at [737, 205] on li "Rotate/Zoom [O]" at bounding box center [753, 196] width 140 height 21
click at [753, 364] on p "Auto-center on change" at bounding box center [756, 363] width 81 height 12
click at [755, 364] on p "Auto-center on change" at bounding box center [756, 363] width 81 height 12
click at [753, 391] on p "Reset View [R]" at bounding box center [741, 394] width 51 height 12
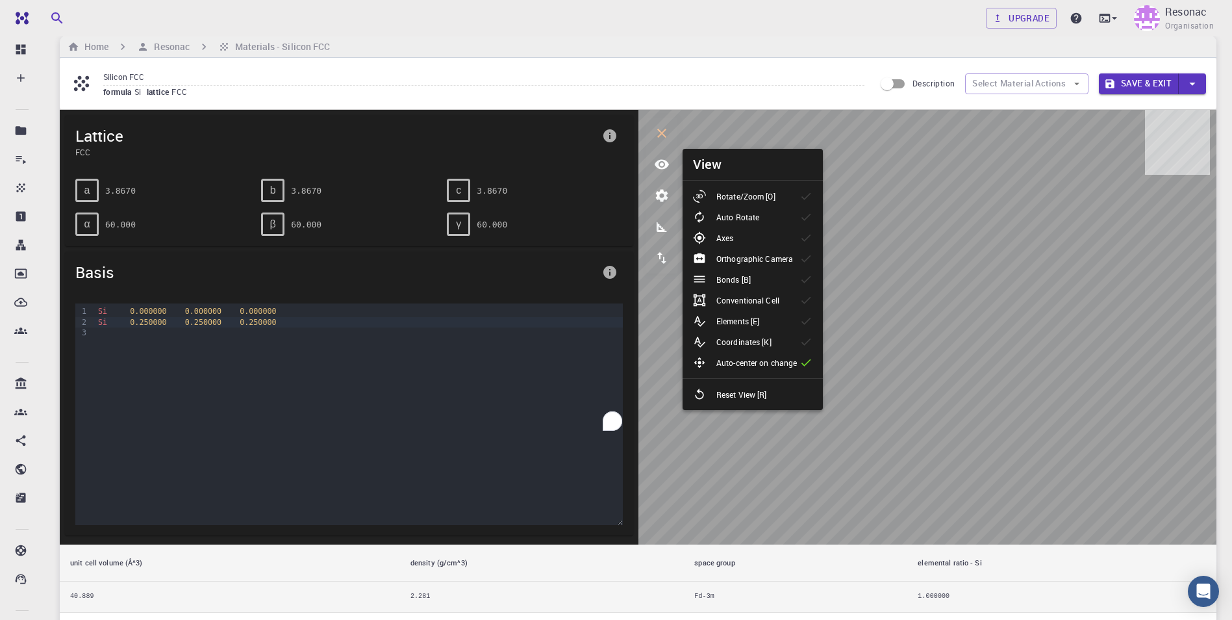
click at [724, 192] on p "Rotate/Zoom [O]" at bounding box center [745, 196] width 59 height 12
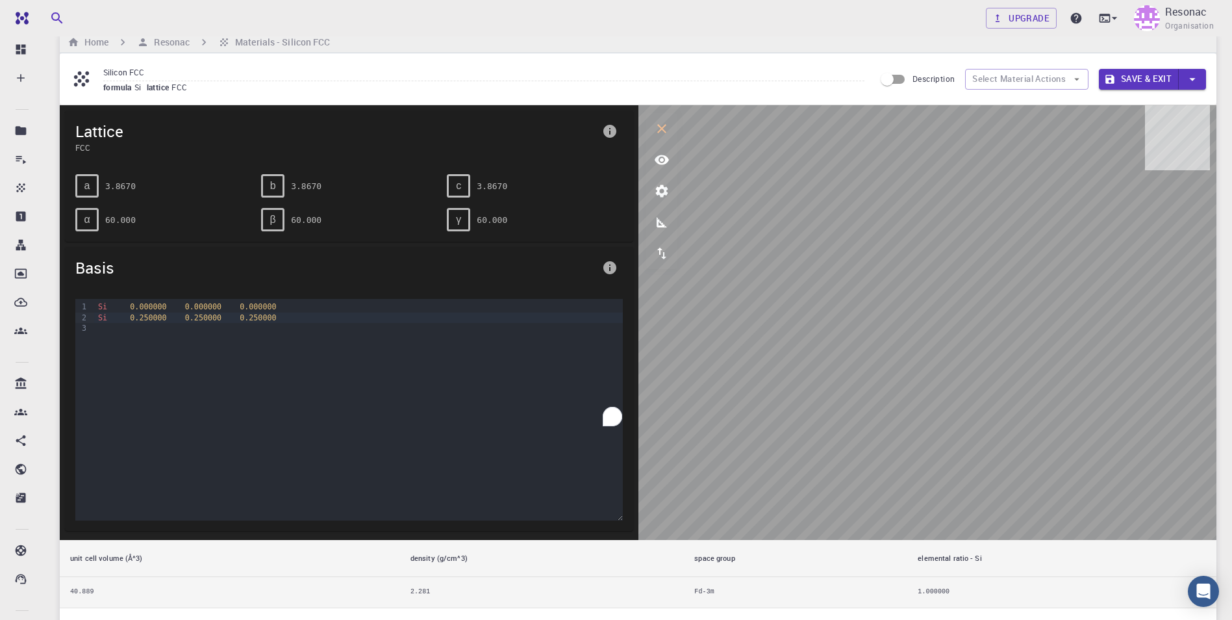
scroll to position [21, 0]
click at [76, 77] on icon at bounding box center [81, 78] width 15 height 15
click at [164, 38] on h6 "Resonac" at bounding box center [169, 41] width 41 height 14
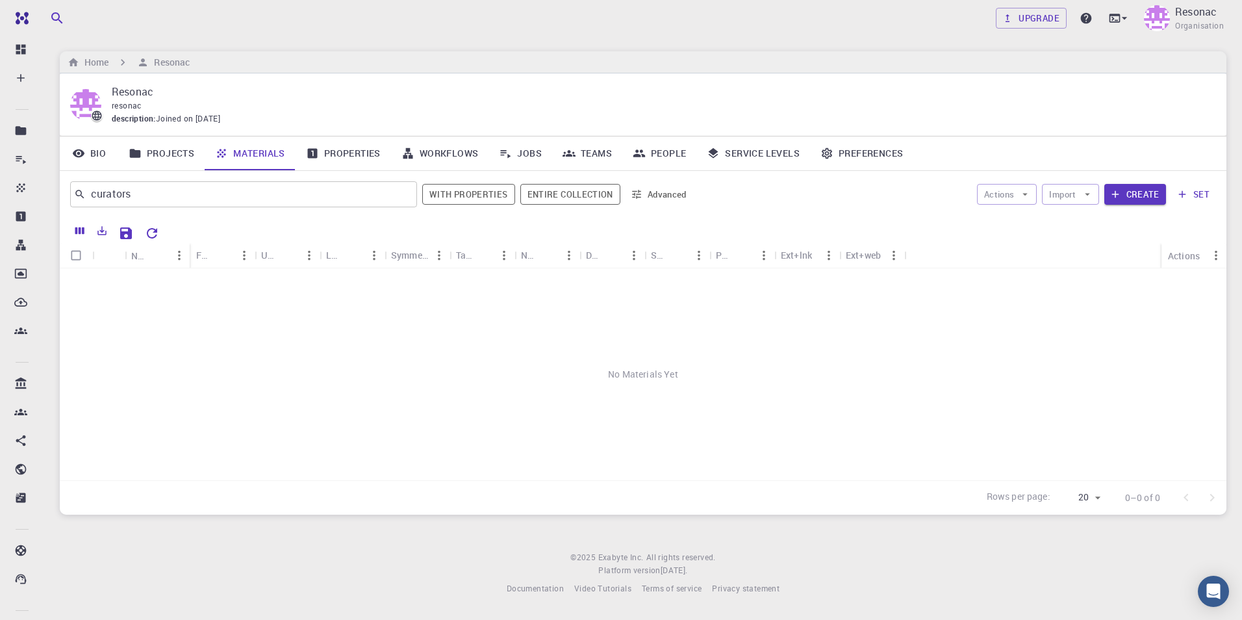
click at [341, 155] on link "Properties" at bounding box center [343, 153] width 95 height 34
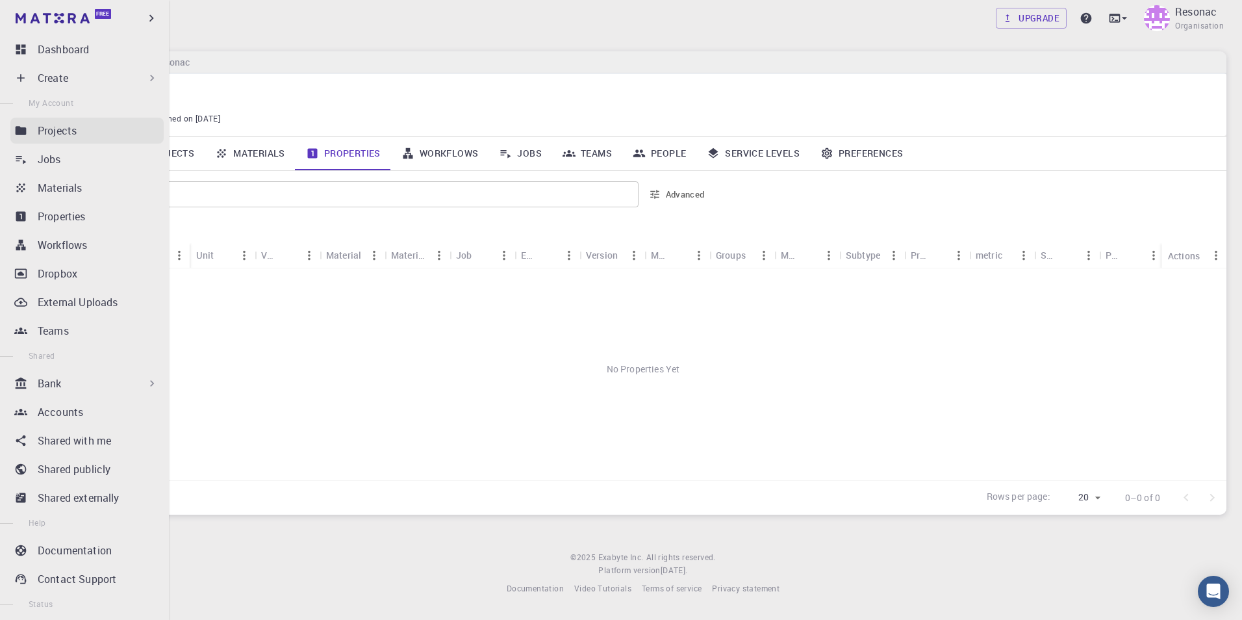
click at [29, 136] on link "Projects" at bounding box center [86, 131] width 153 height 26
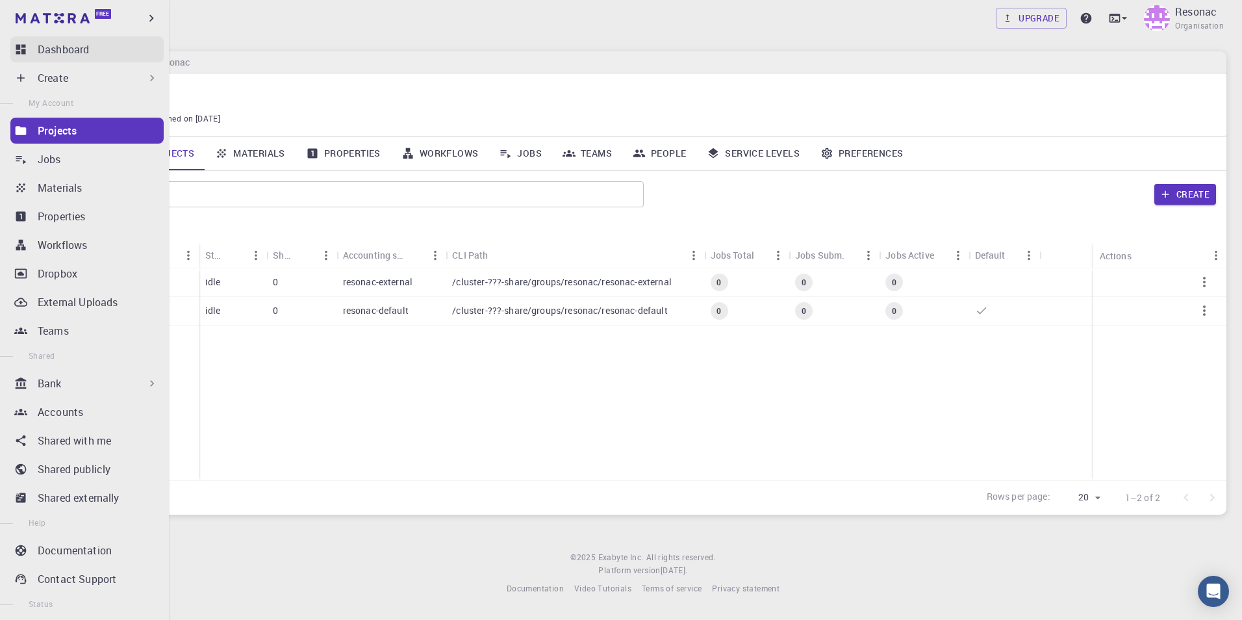
click at [43, 39] on link "Dashboard" at bounding box center [86, 49] width 153 height 26
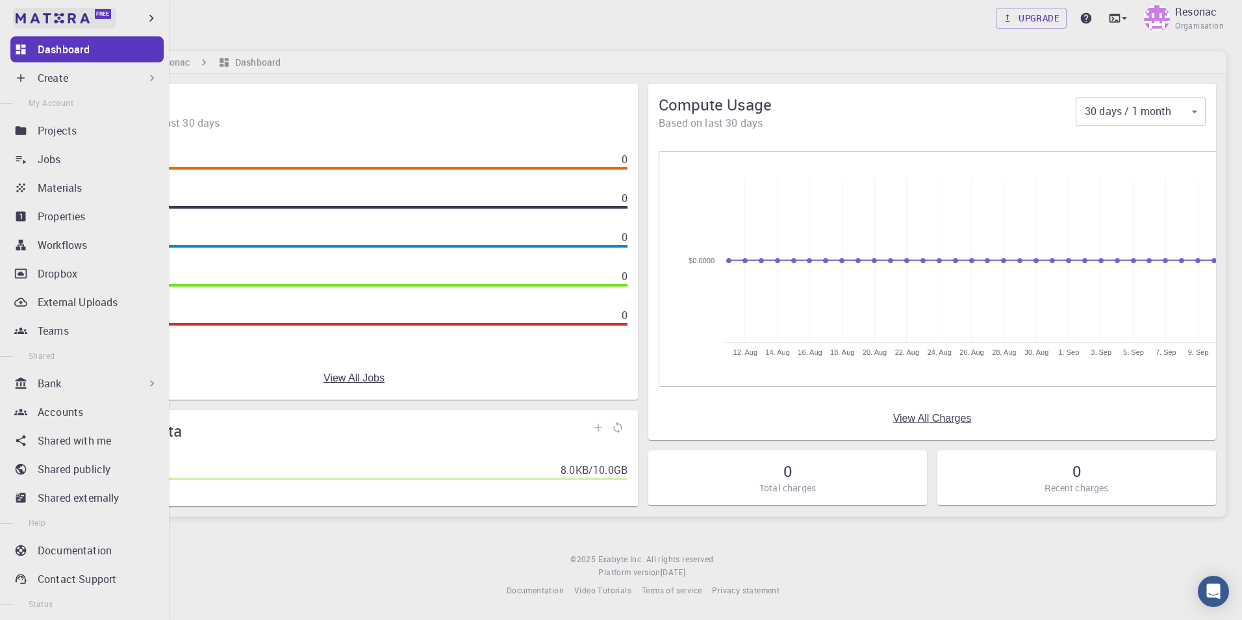
click at [48, 28] on link "Free" at bounding box center [64, 18] width 103 height 21
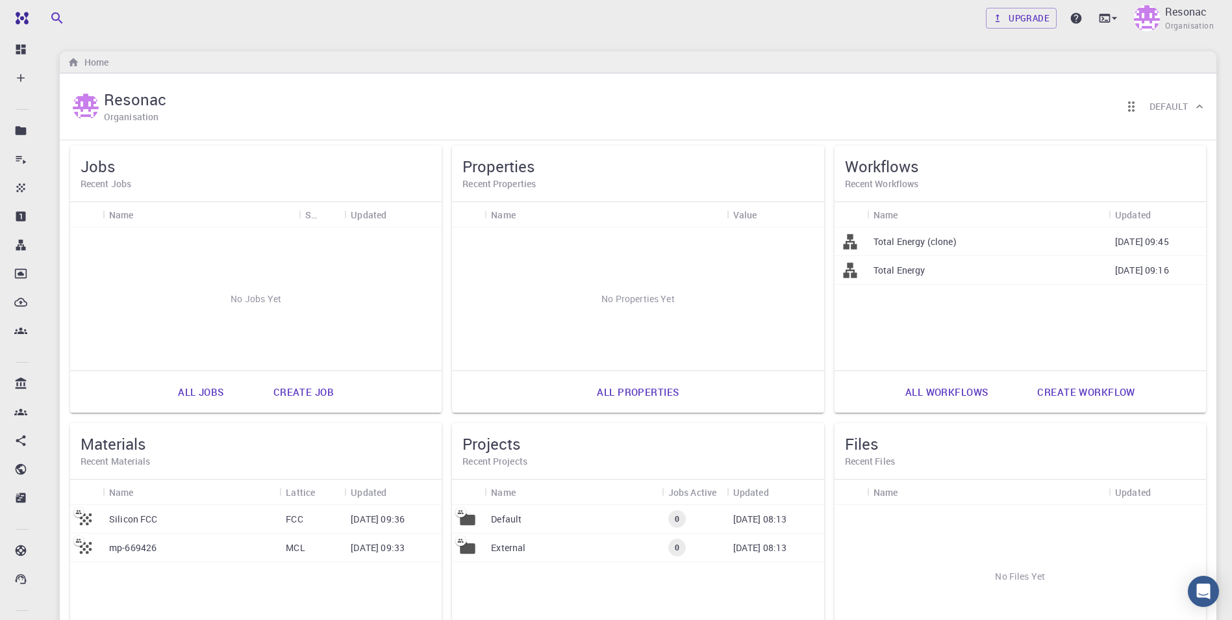
click at [536, 6] on div "Upgrade Resonac Organisation" at bounding box center [638, 18] width 1188 height 34
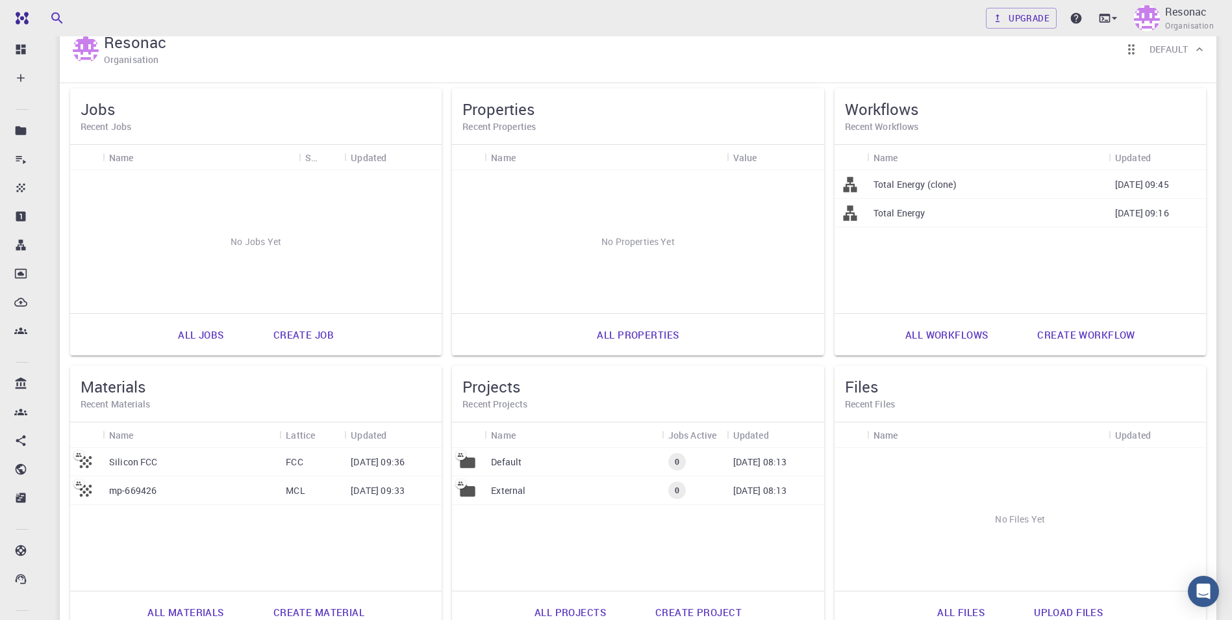
scroll to position [130, 0]
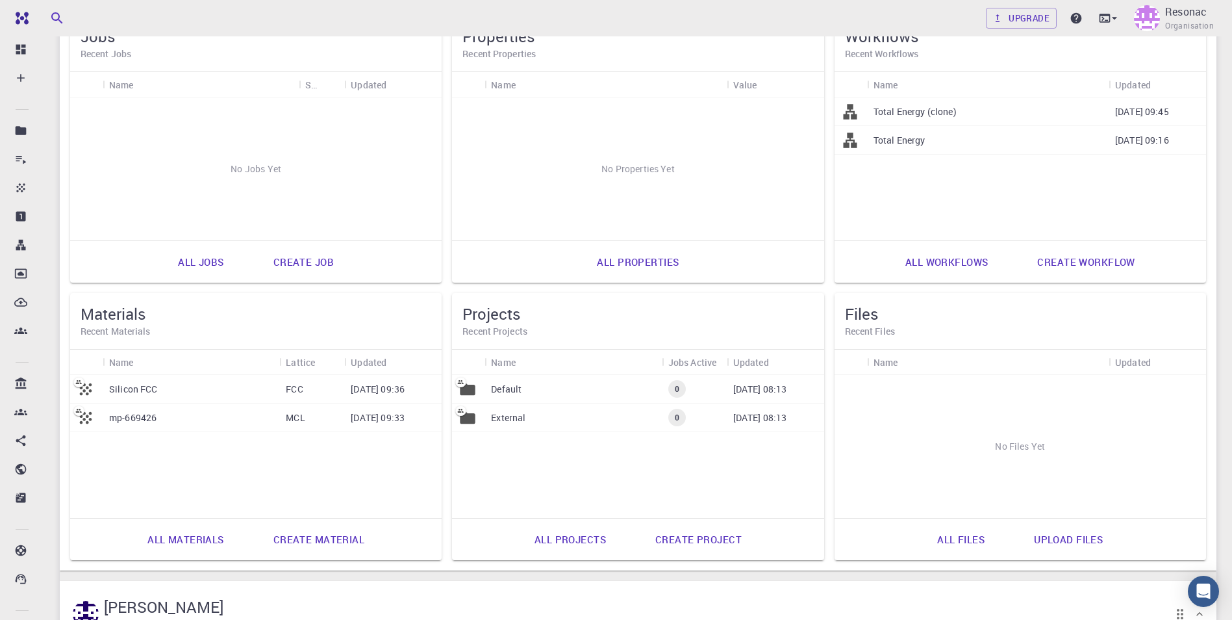
click at [205, 542] on link "All materials" at bounding box center [185, 539] width 105 height 31
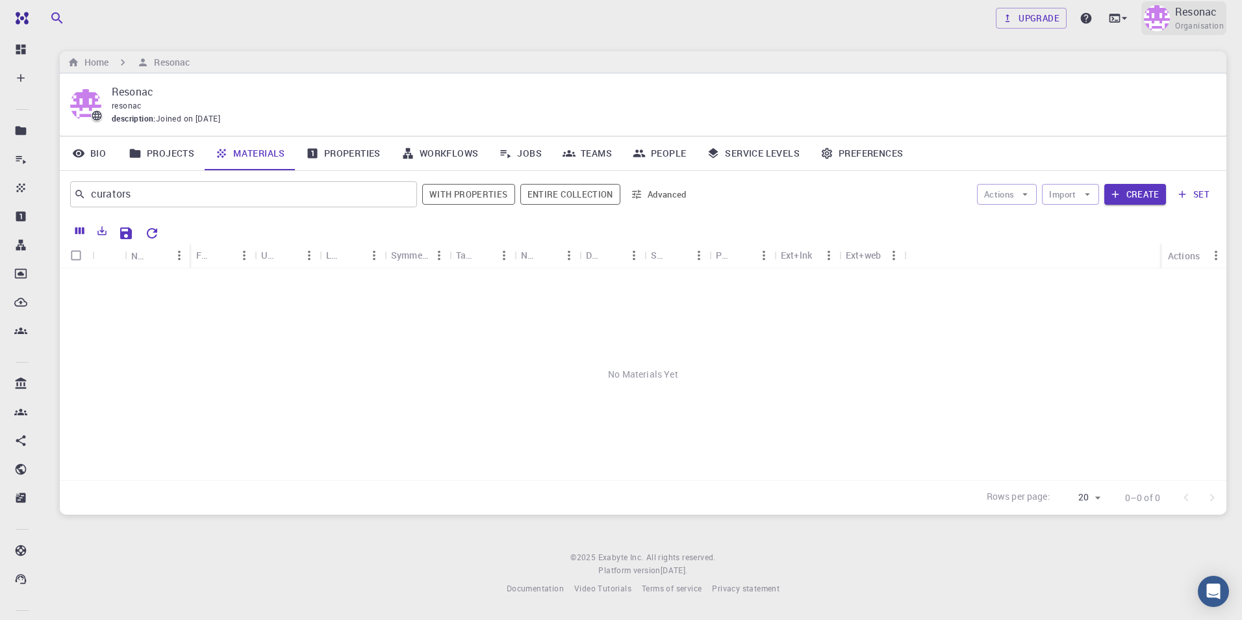
click at [1163, 21] on img at bounding box center [1157, 18] width 26 height 26
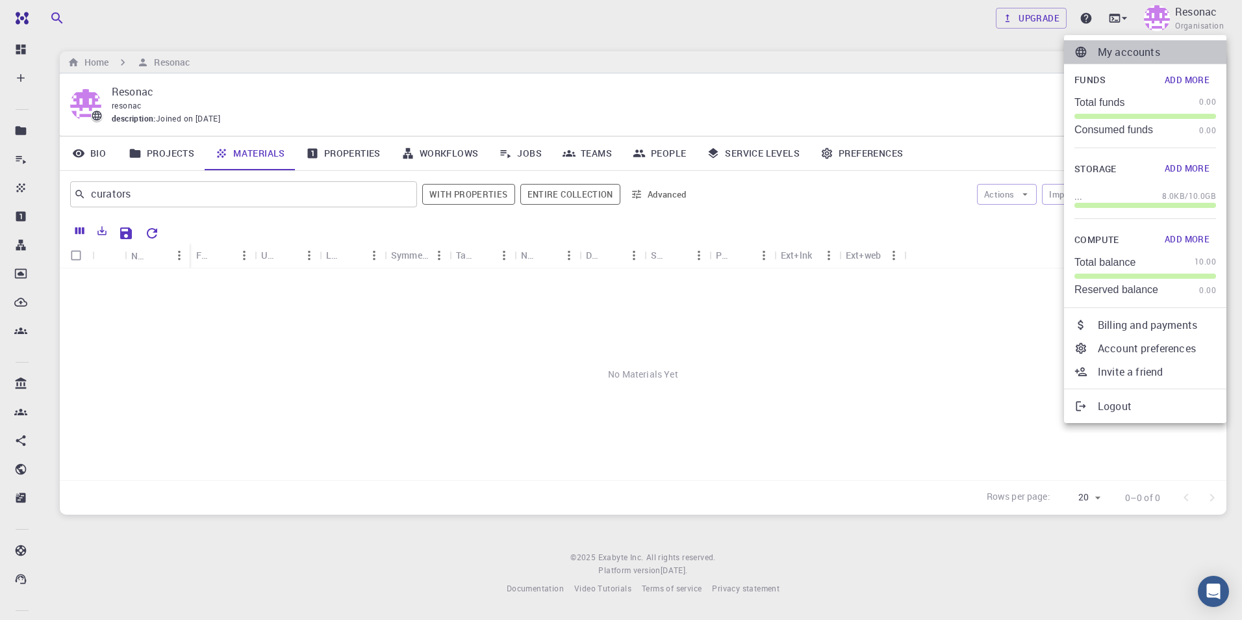
click at [1120, 54] on p "My accounts" at bounding box center [1157, 52] width 118 height 16
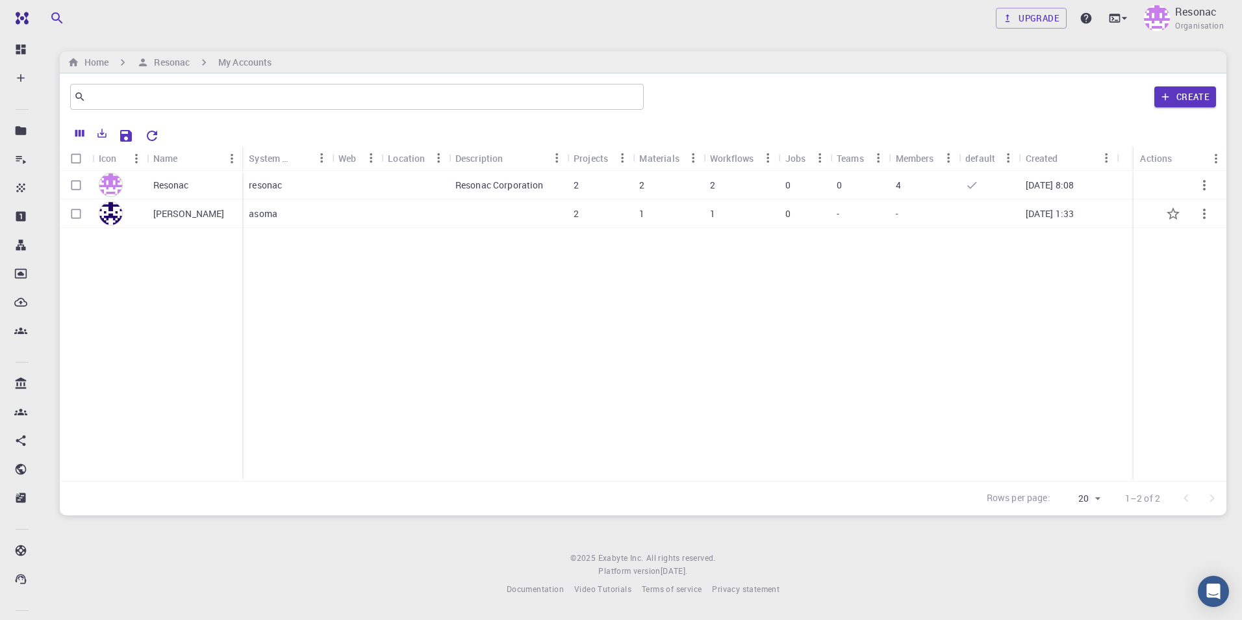
click at [168, 209] on p "[PERSON_NAME]" at bounding box center [188, 213] width 71 height 13
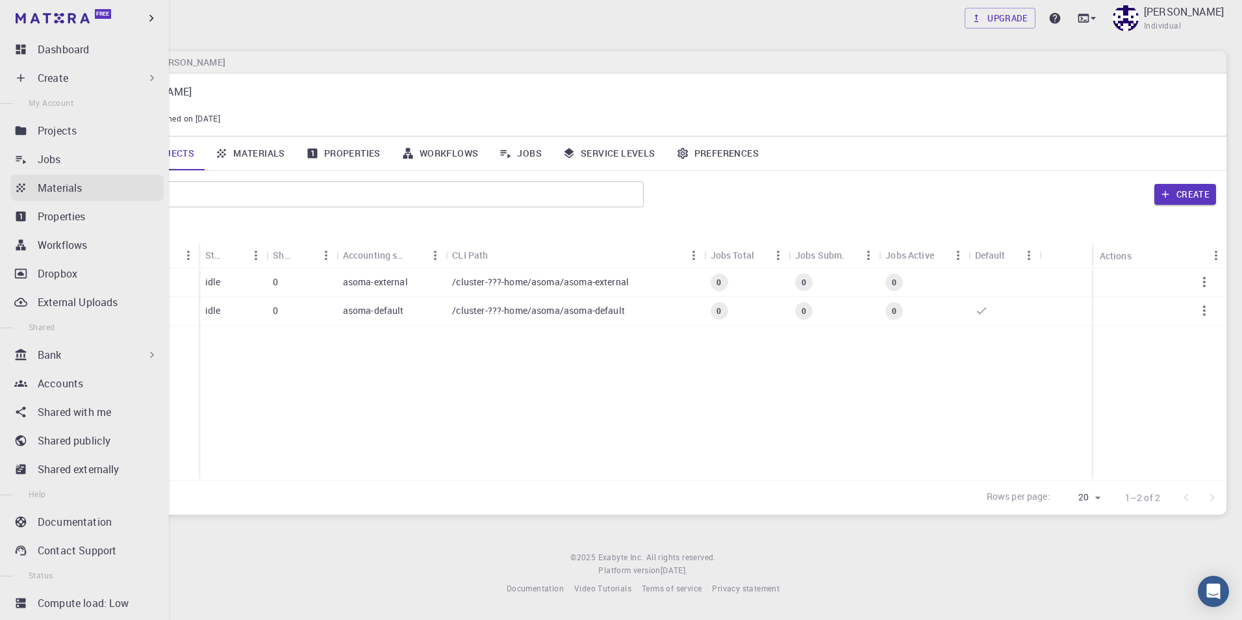
click at [36, 185] on link "Materials" at bounding box center [86, 188] width 153 height 26
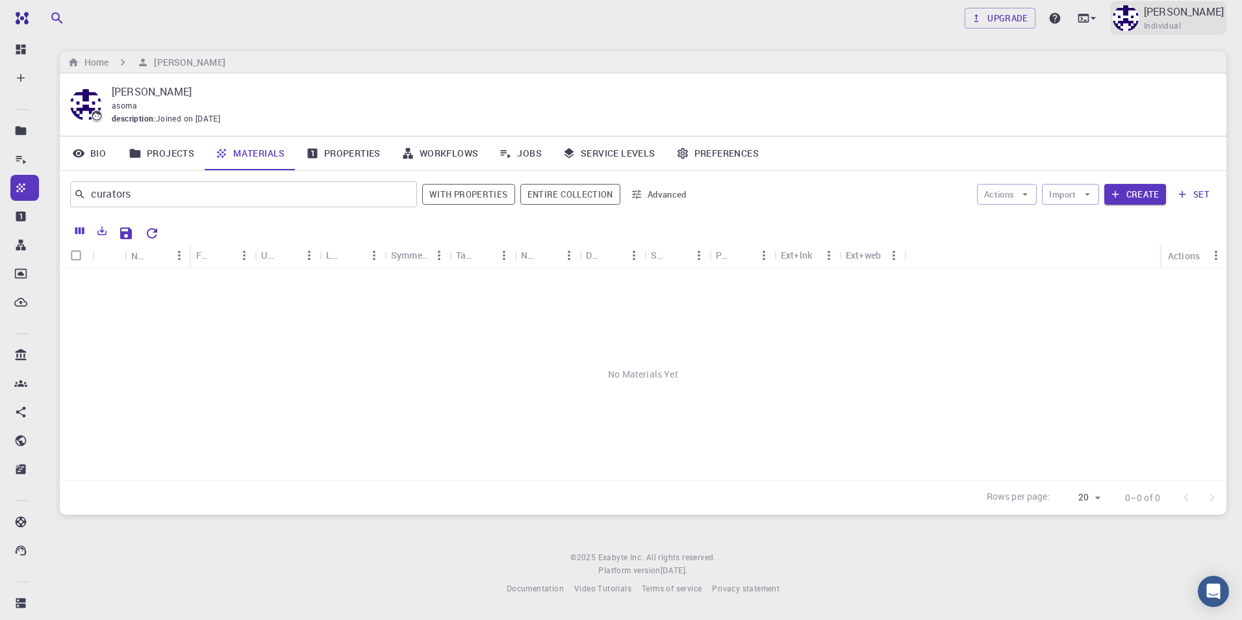
click at [1182, 13] on p "[PERSON_NAME]" at bounding box center [1184, 12] width 80 height 16
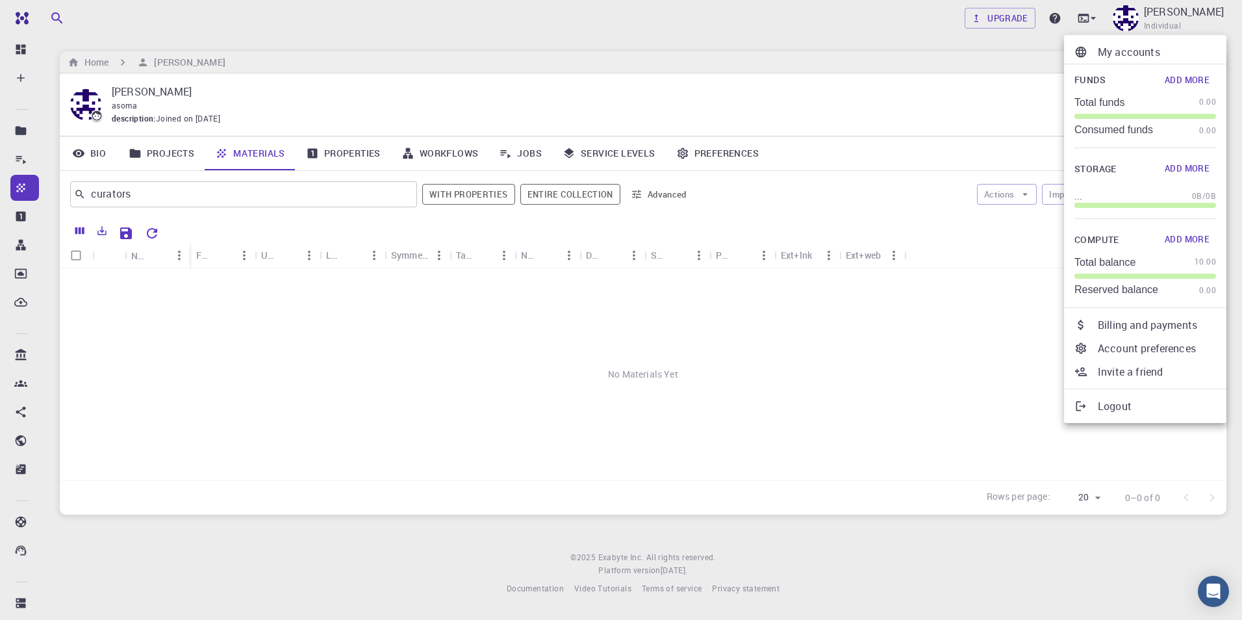
click at [1135, 293] on p "Reserved balance" at bounding box center [1116, 290] width 84 height 12
click at [899, 428] on div at bounding box center [621, 310] width 1242 height 620
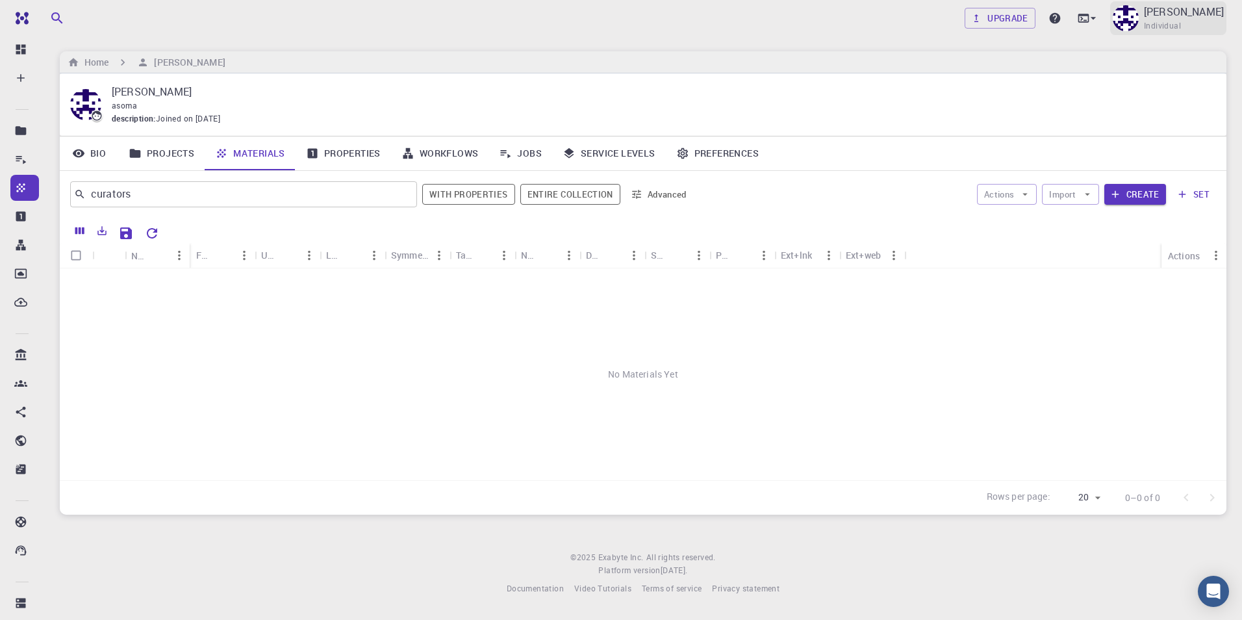
click at [1170, 10] on p "[PERSON_NAME]" at bounding box center [1184, 12] width 80 height 16
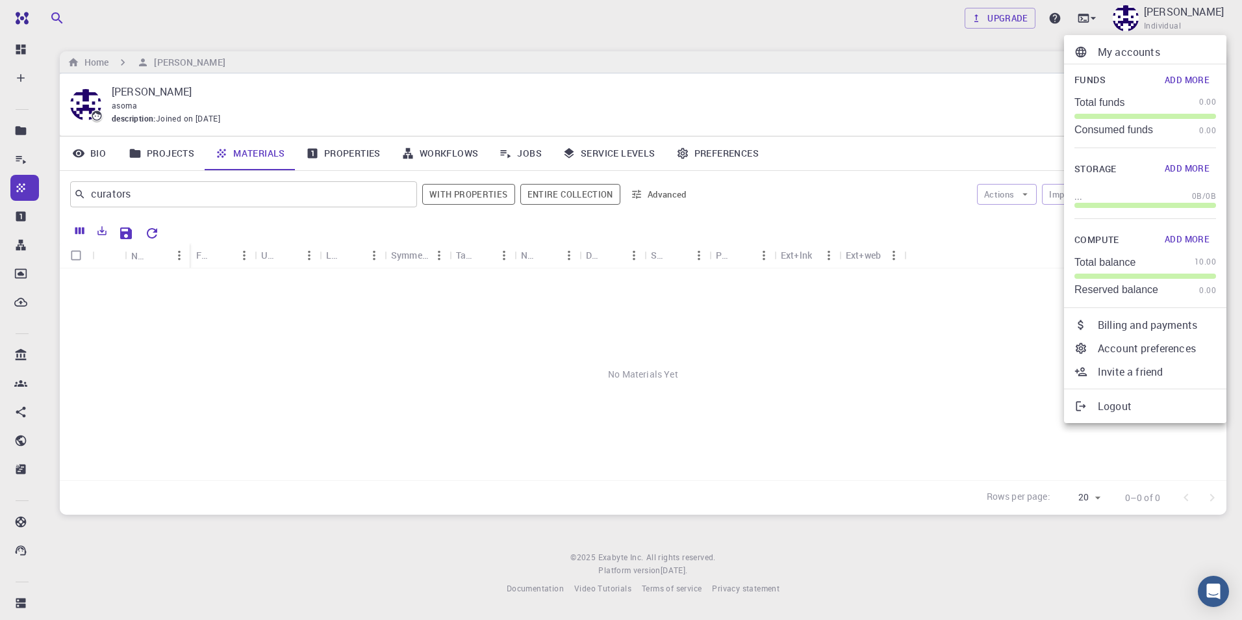
click at [1117, 404] on p "Logout" at bounding box center [1157, 406] width 118 height 16
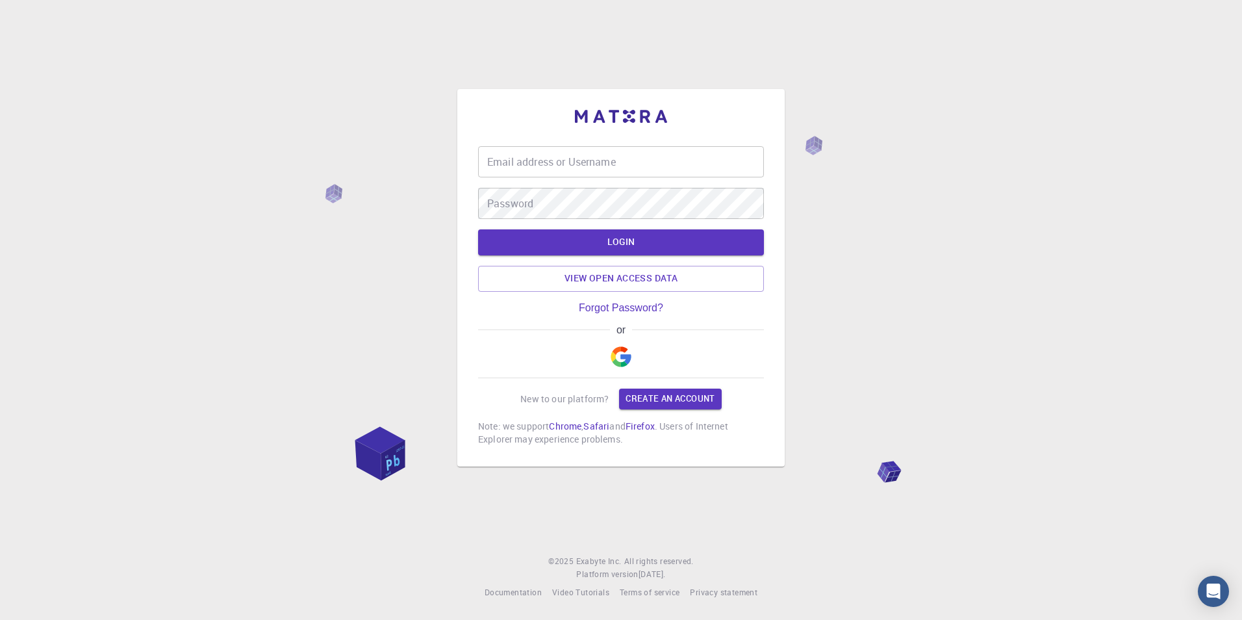
type input "asoma"
